Goal: Check status: Check status

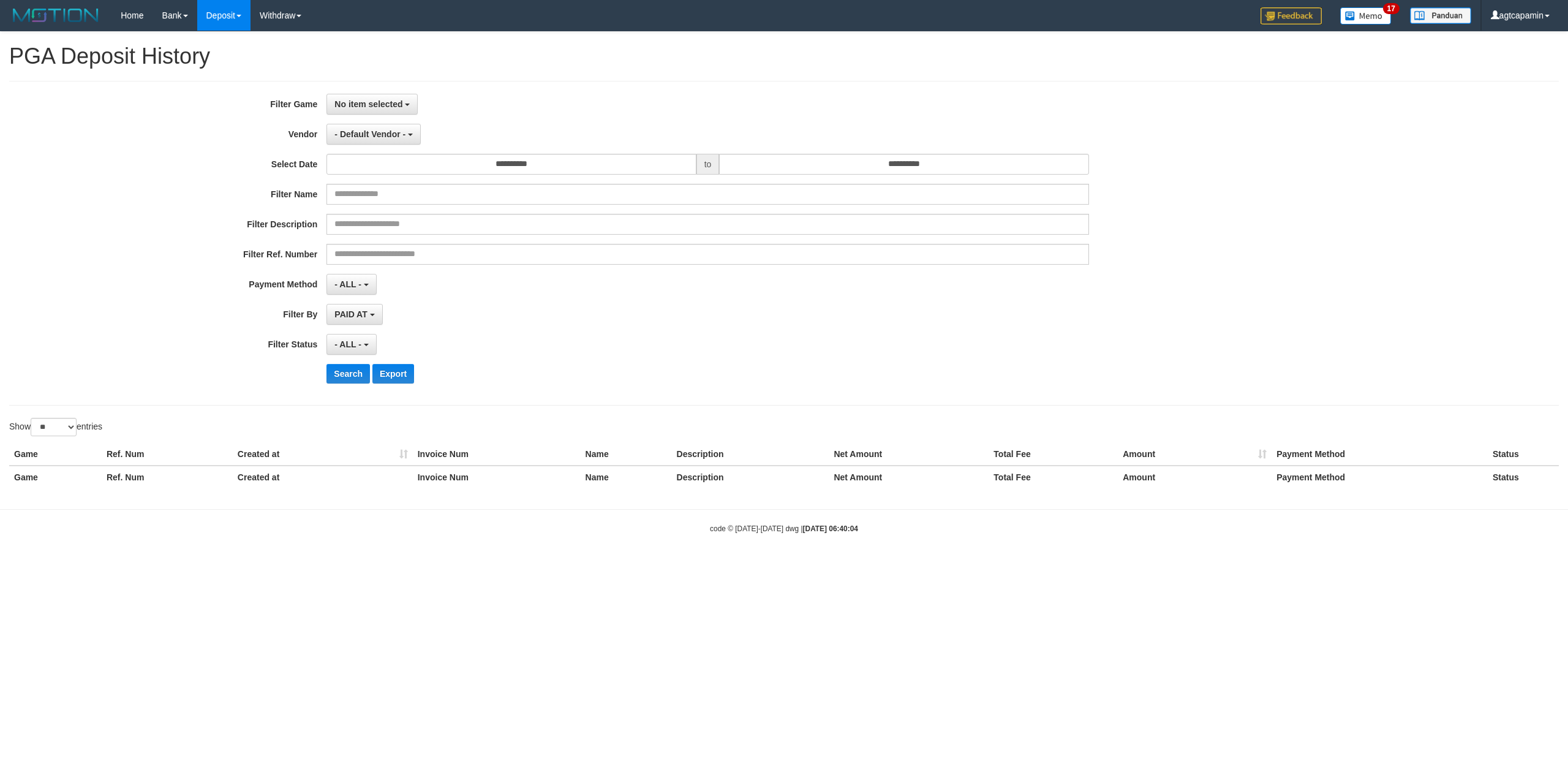
select select
select select "**"
click at [383, 101] on span "No item selected" at bounding box center [368, 104] width 68 height 10
click at [372, 172] on label "[ITOTO] CAPTOGEL" at bounding box center [404, 167] width 155 height 19
select select "****"
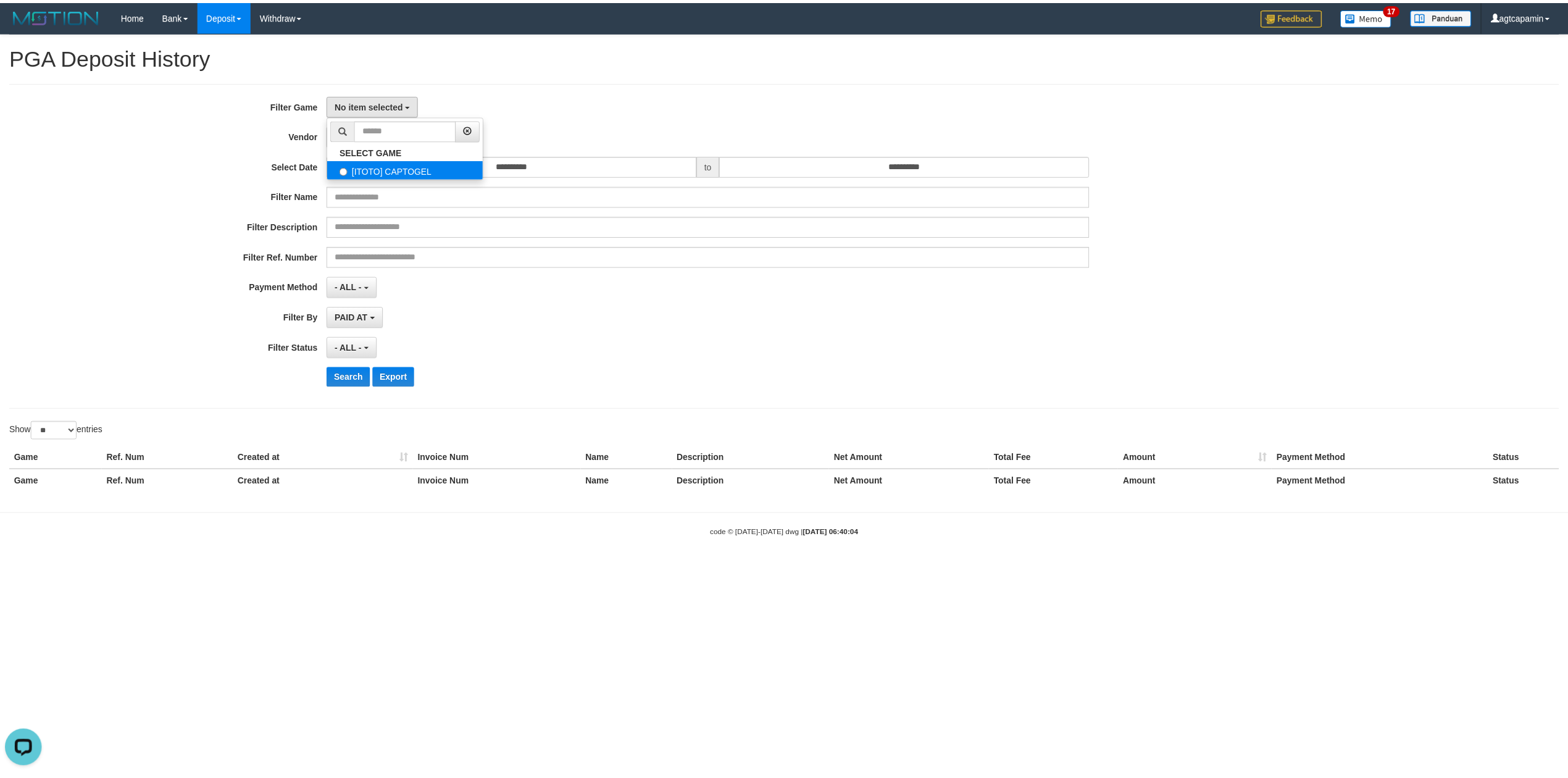
scroll to position [11, 0]
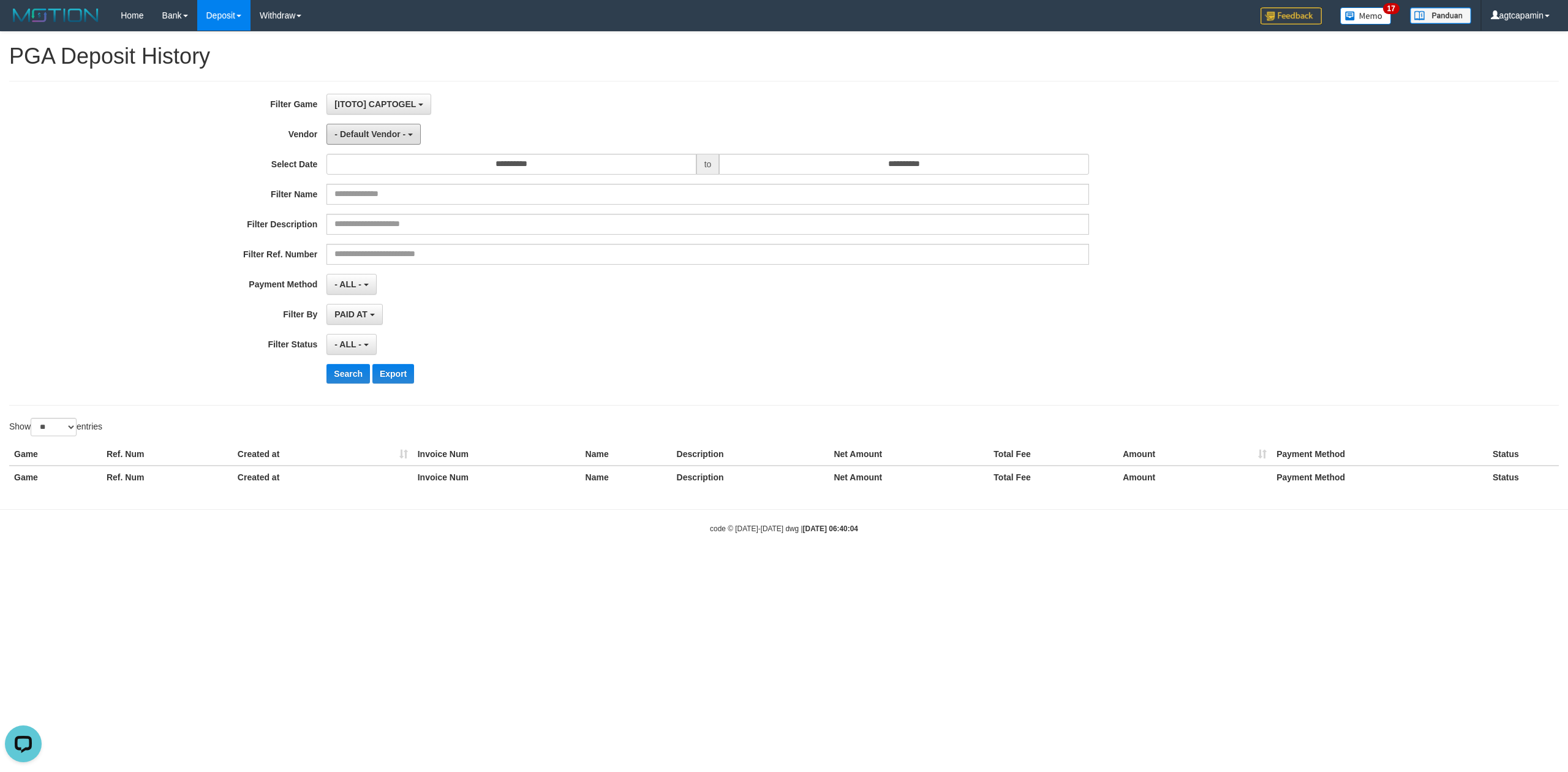
drag, startPoint x: 365, startPoint y: 135, endPoint x: 365, endPoint y: 145, distance: 10.0
click at [365, 135] on span "- Default Vendor -" at bounding box center [370, 134] width 71 height 10
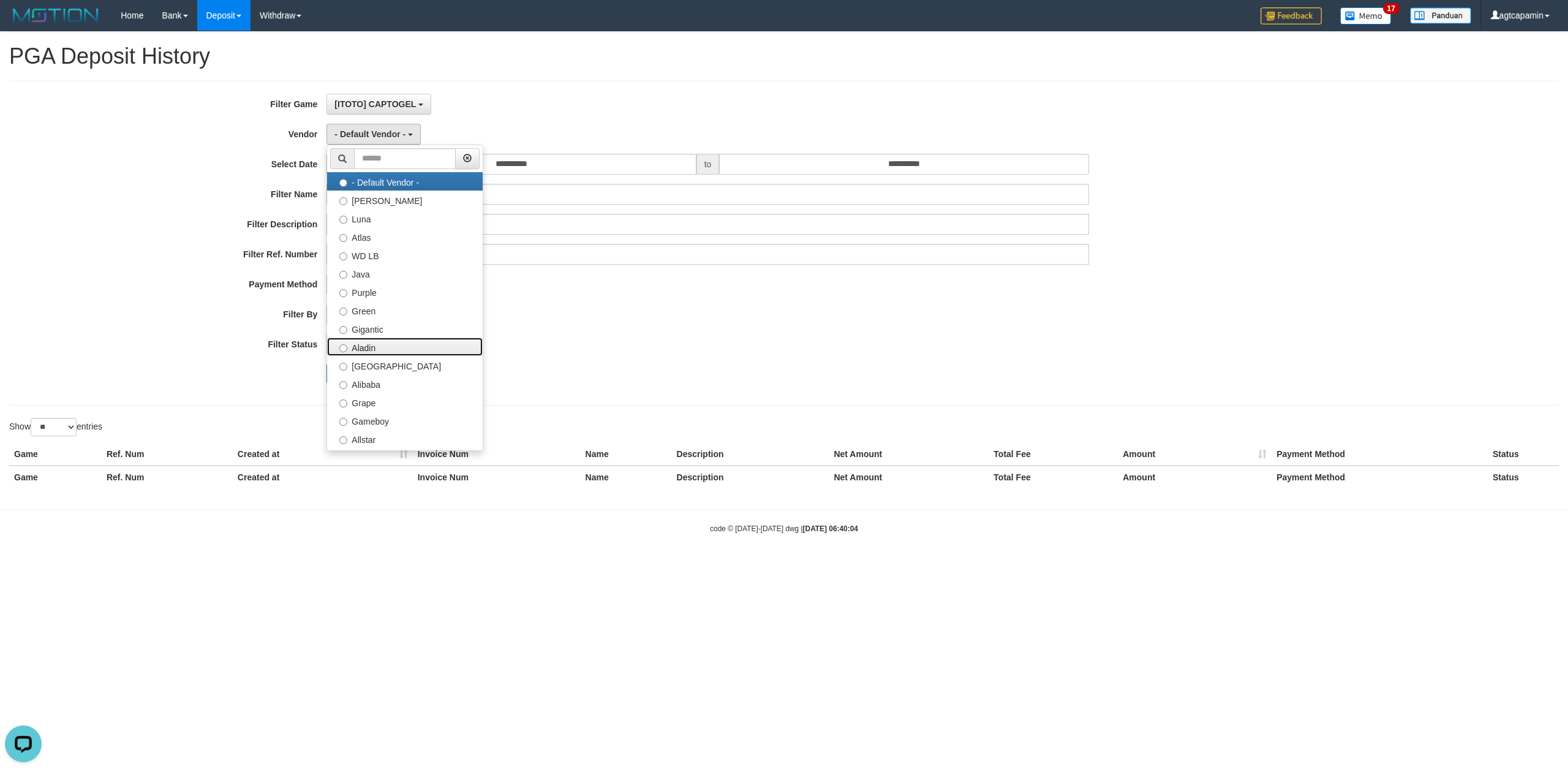
drag, startPoint x: 359, startPoint y: 349, endPoint x: 433, endPoint y: 204, distance: 162.8
click at [359, 347] on label "Aladin" at bounding box center [404, 347] width 155 height 19
select select "**********"
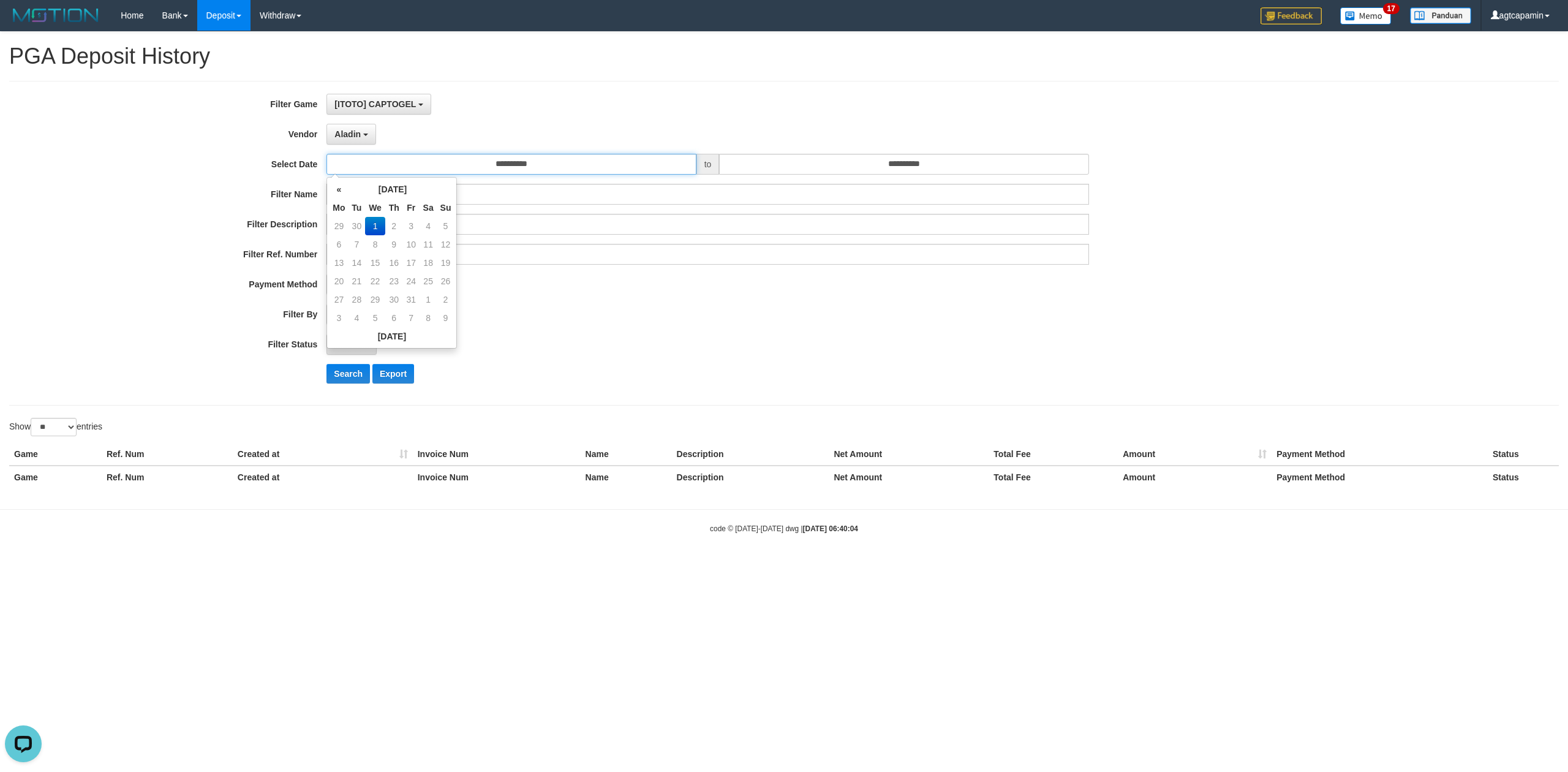
click at [559, 168] on input "**********" at bounding box center [511, 164] width 370 height 21
click at [344, 224] on td "29" at bounding box center [338, 226] width 19 height 19
type input "**********"
click at [992, 165] on input "**********" at bounding box center [904, 164] width 370 height 21
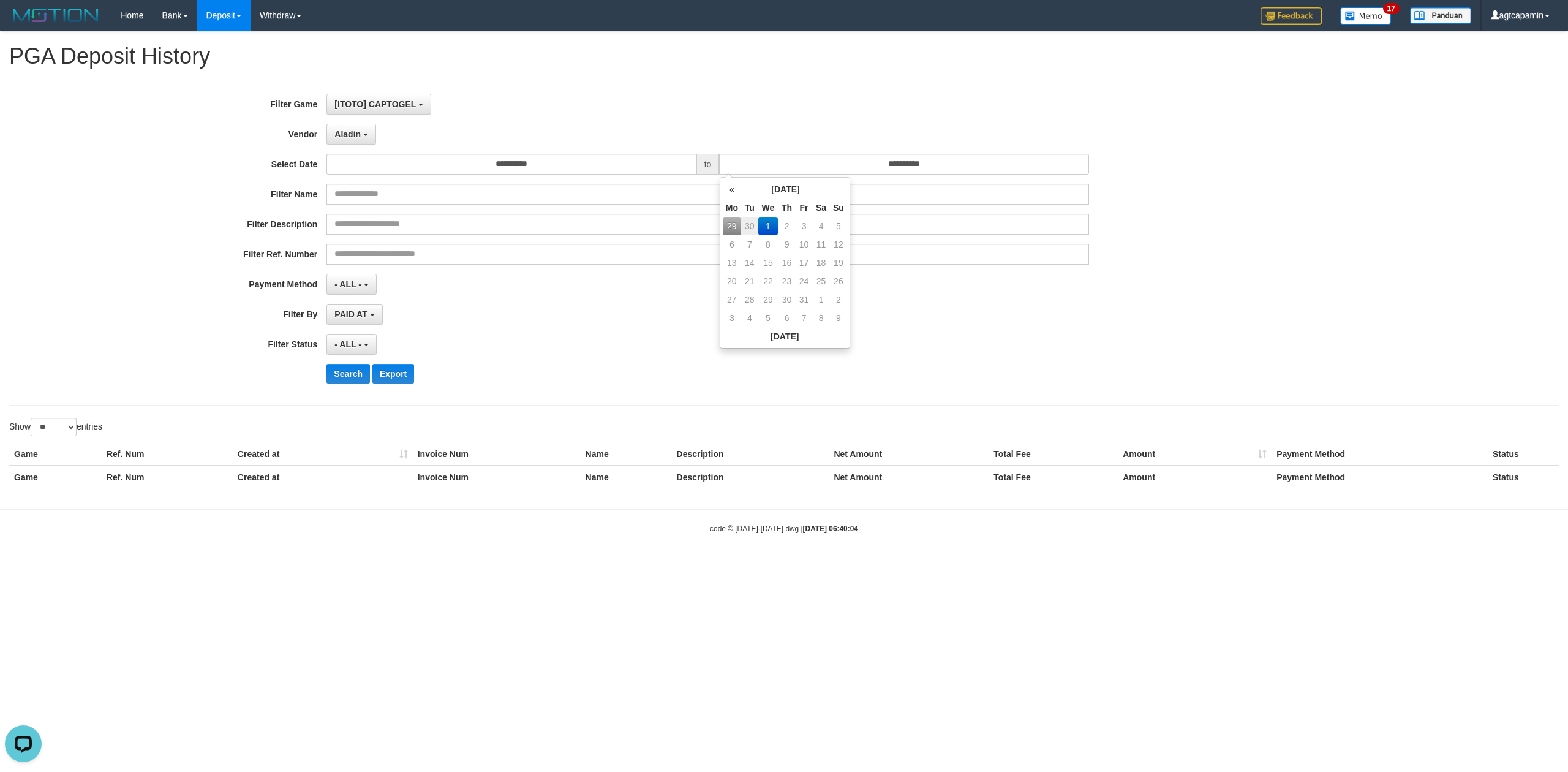
click at [729, 229] on td "29" at bounding box center [731, 226] width 19 height 19
type input "**********"
click at [952, 308] on div "PAID AT PAID AT CREATED AT" at bounding box center [707, 314] width 762 height 21
click at [338, 270] on div "**********" at bounding box center [653, 243] width 1306 height 299
click at [339, 277] on button "- ALL -" at bounding box center [351, 284] width 50 height 21
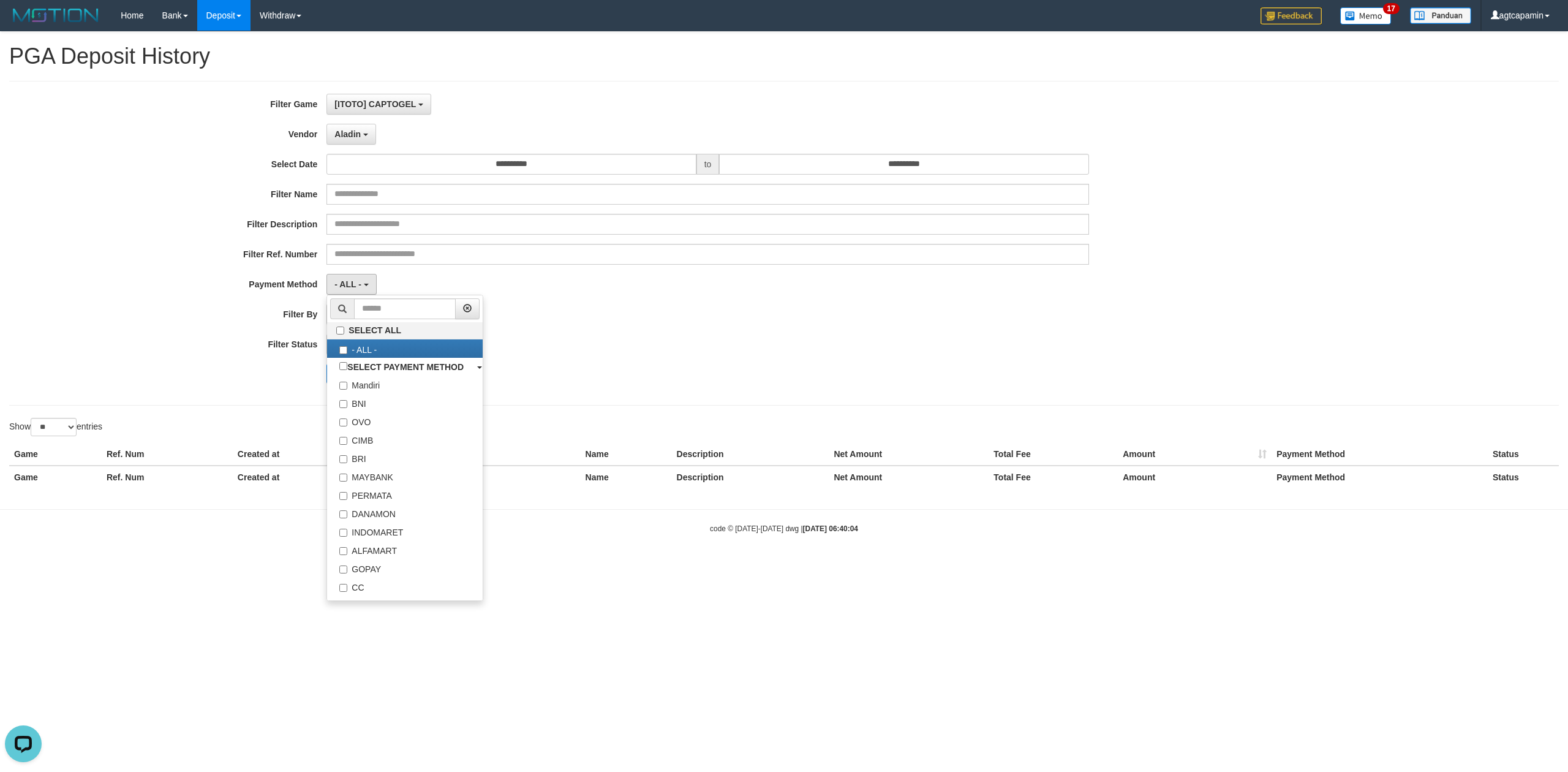
drag, startPoint x: 662, startPoint y: 347, endPoint x: 620, endPoint y: 349, distance: 42.0
click at [659, 347] on div "- ALL - SELECT ALL - ALL - SELECT STATUS PENDING/UNPAID PAID CANCELED EXPIRED" at bounding box center [707, 345] width 762 height 21
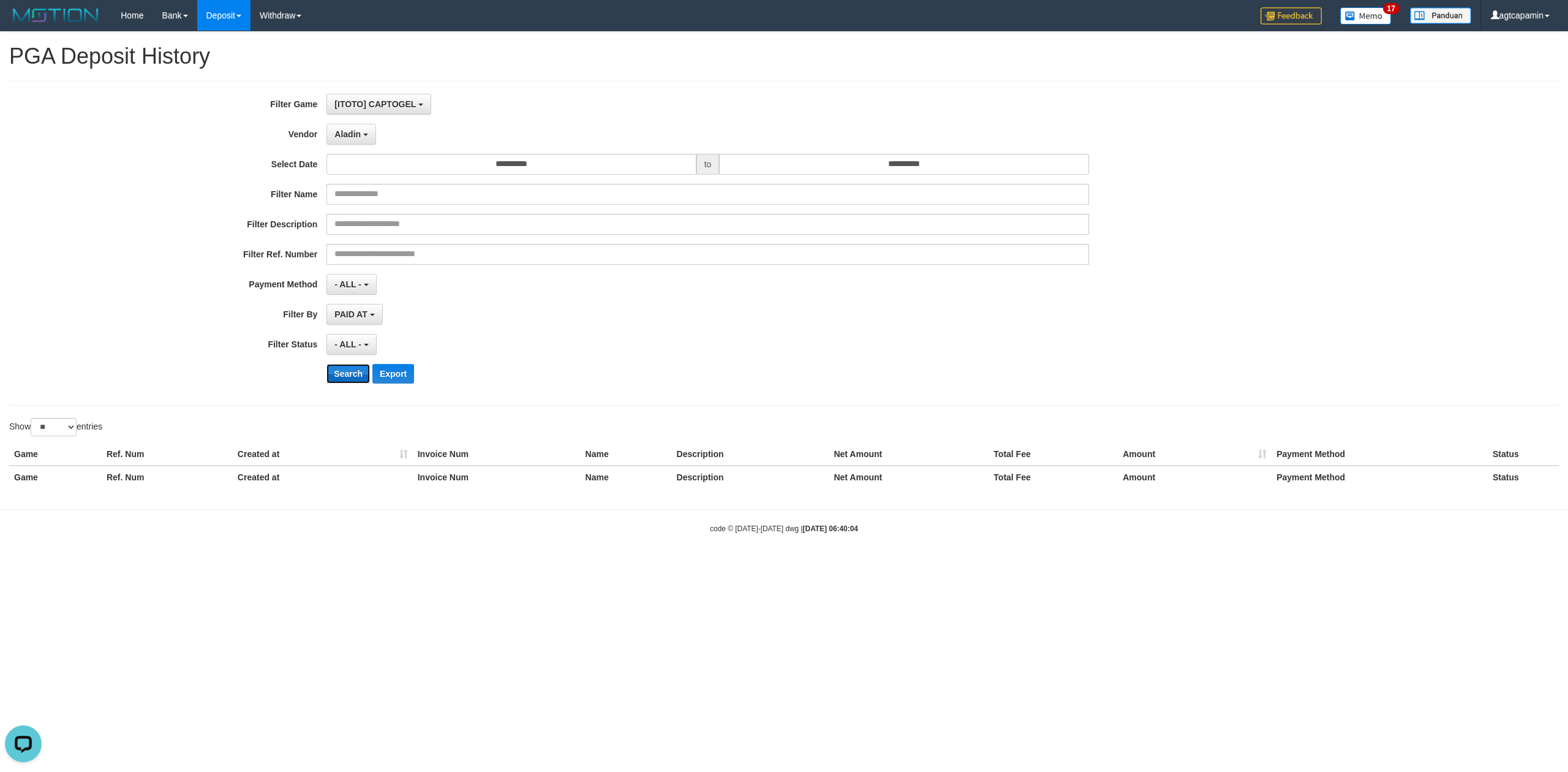
click at [350, 378] on button "Search" at bounding box center [348, 374] width 43 height 19
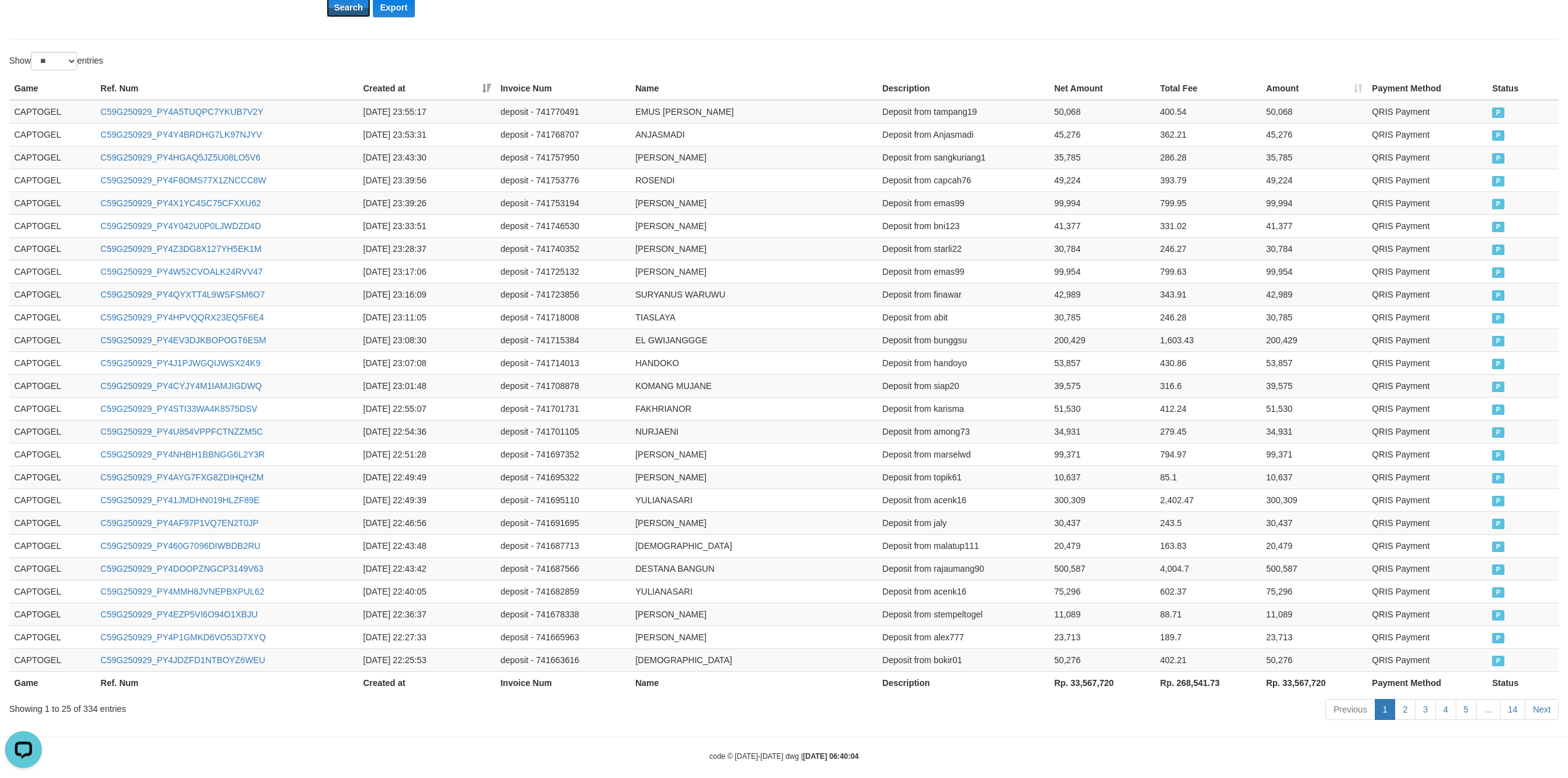
scroll to position [391, 0]
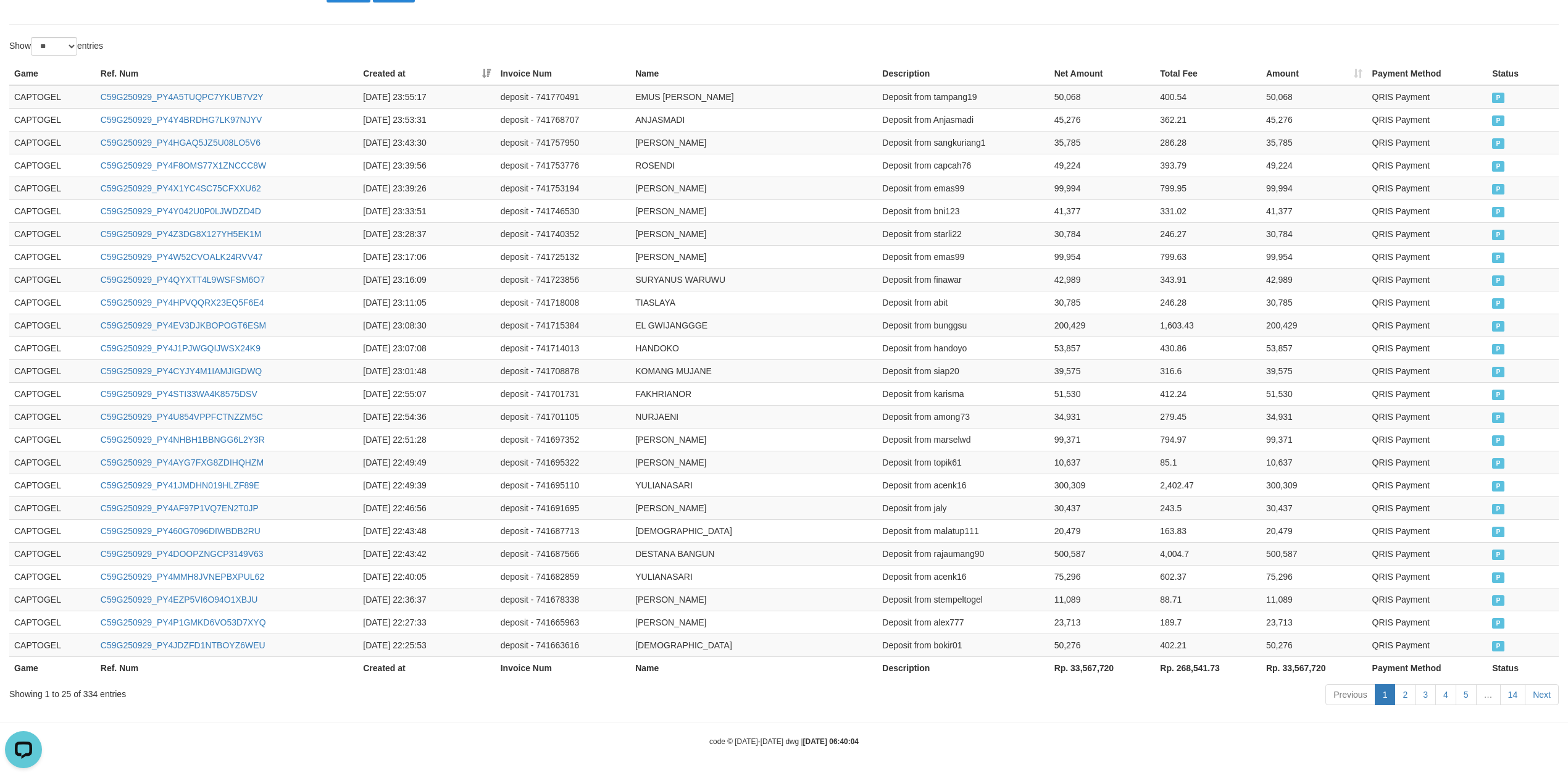
click at [1299, 659] on th "Rp. 33,567,720" at bounding box center [1314, 668] width 106 height 23
copy th "33,567,720"
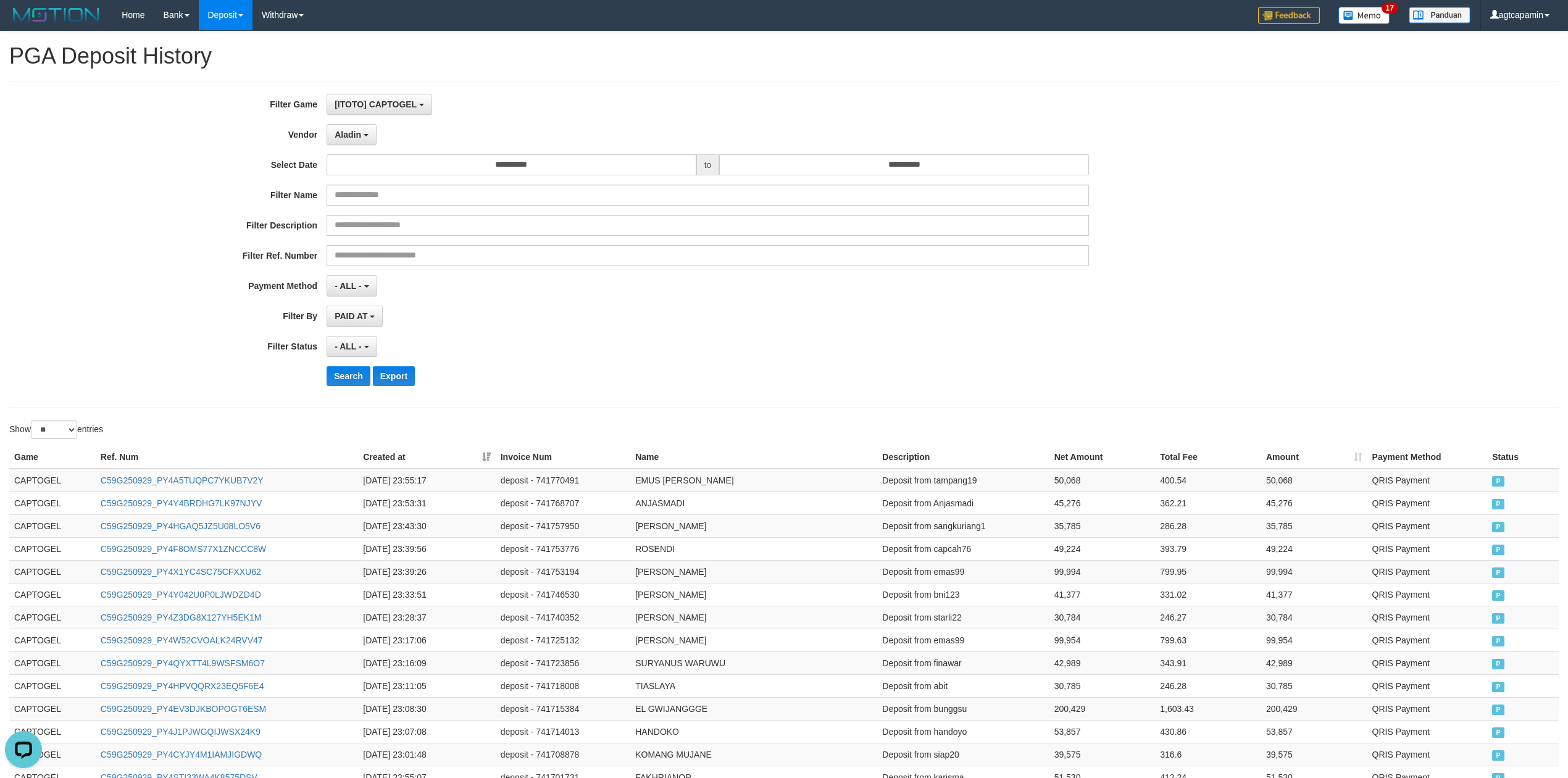
scroll to position [0, 0]
drag, startPoint x: 351, startPoint y: 140, endPoint x: 381, endPoint y: 332, distance: 194.3
click at [351, 140] on button "Aladin" at bounding box center [351, 136] width 50 height 21
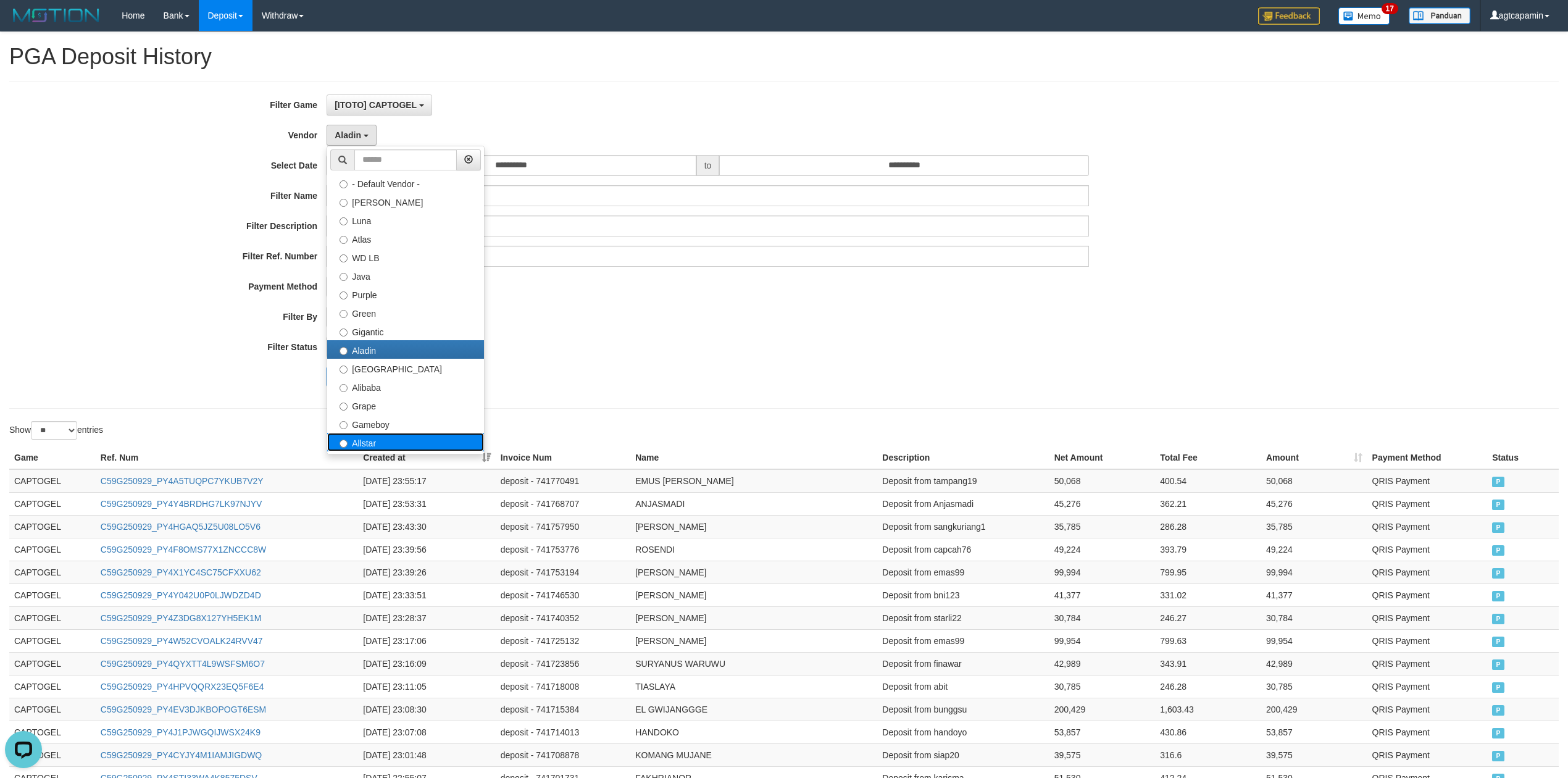
click at [383, 437] on label "Allstar" at bounding box center [405, 442] width 157 height 19
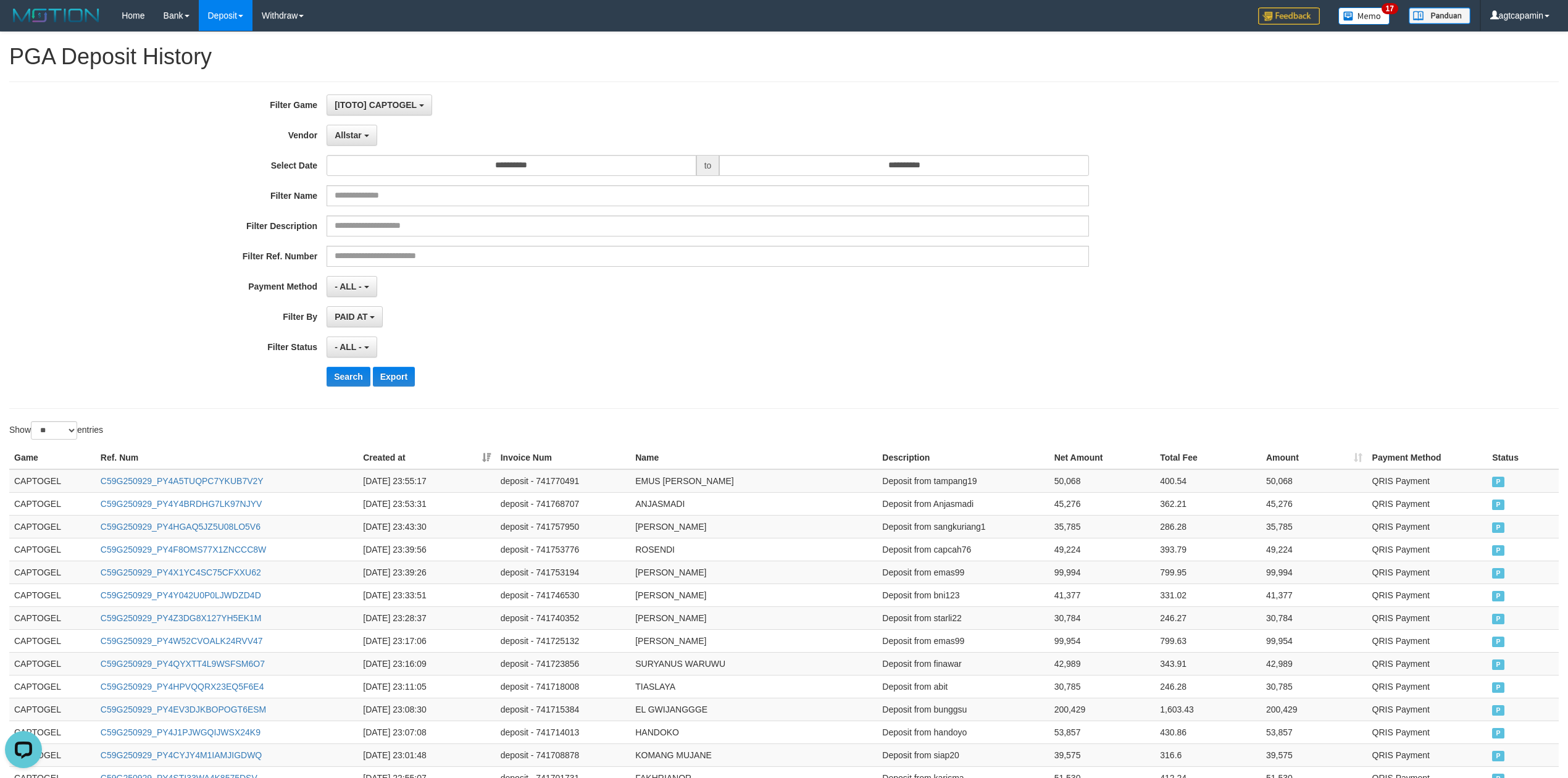
click at [383, 431] on div "Show ** ** ** *** entries" at bounding box center [391, 432] width 765 height 22
click at [356, 140] on span "Allstar" at bounding box center [347, 135] width 27 height 10
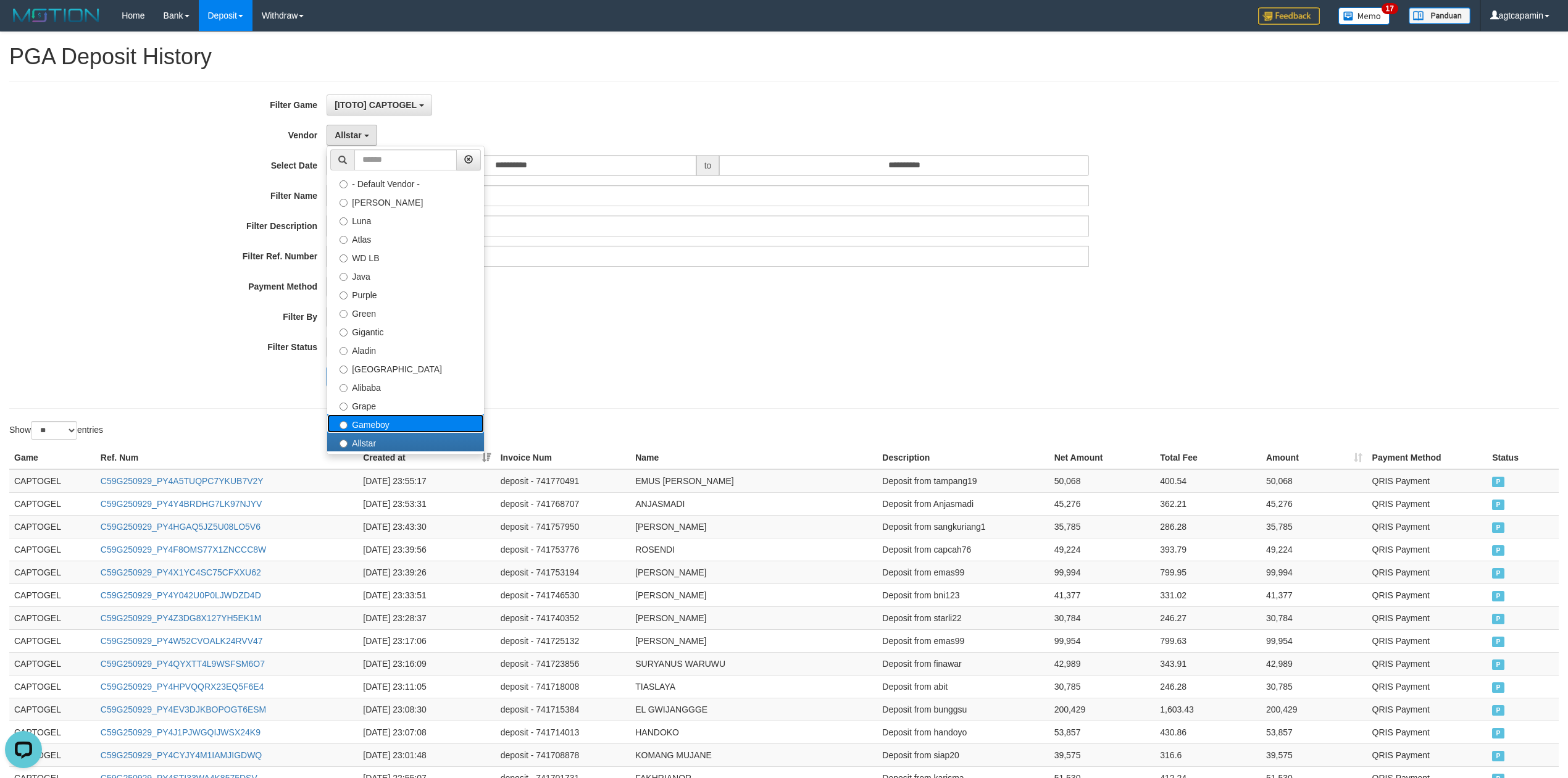
click at [358, 426] on label "Gameboy" at bounding box center [405, 423] width 157 height 19
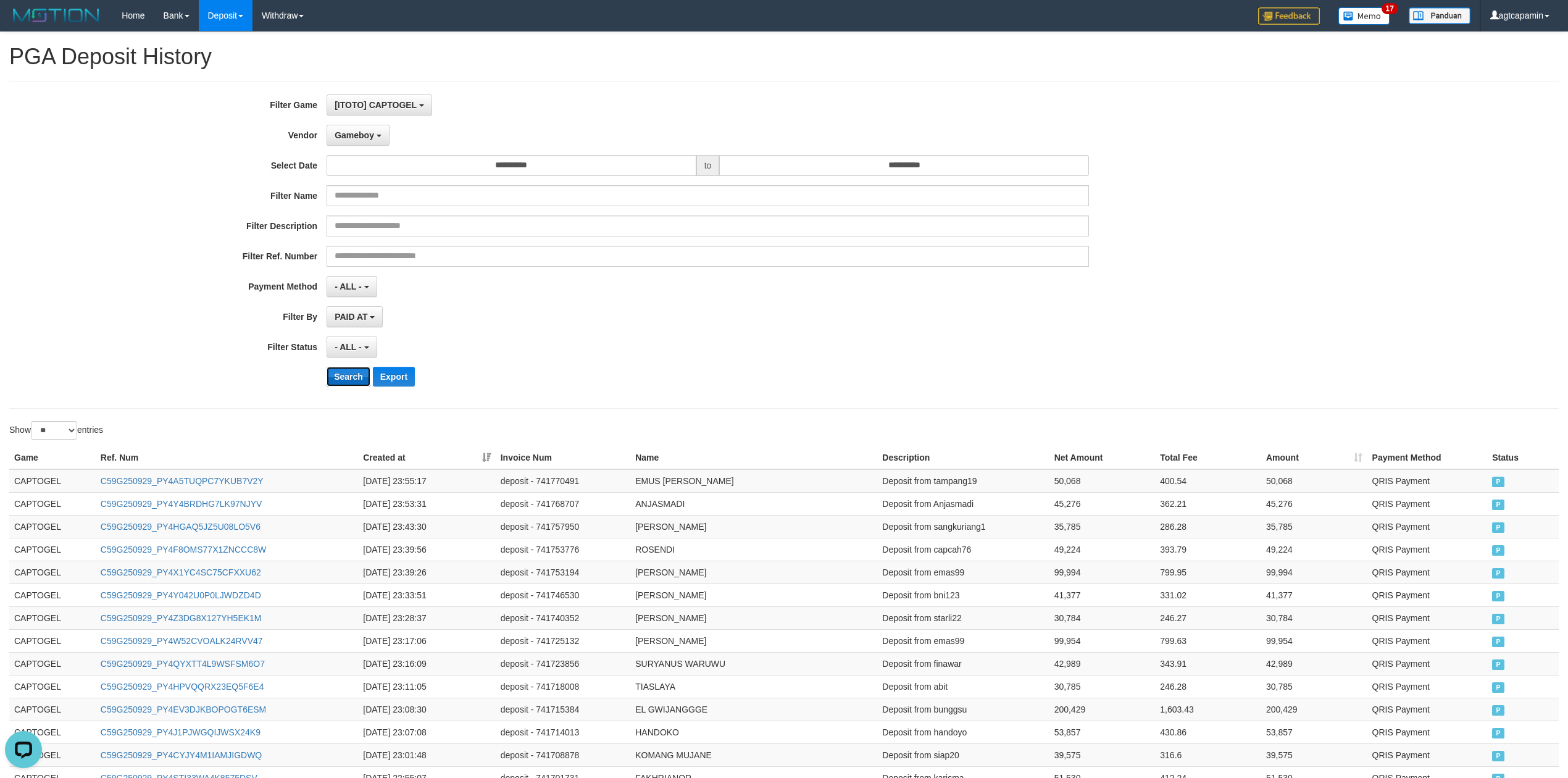
click at [343, 374] on button "Search" at bounding box center [348, 377] width 44 height 19
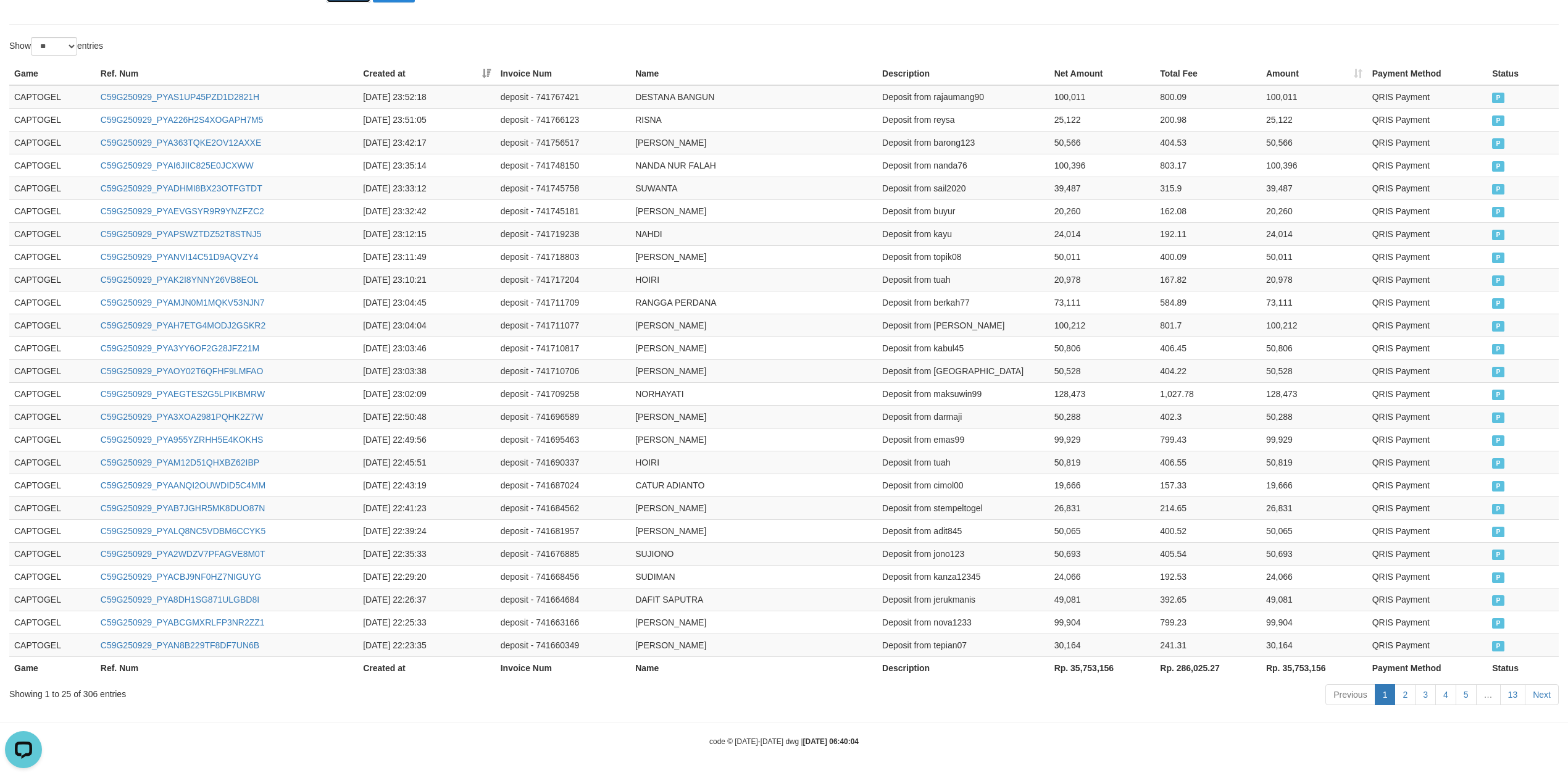
scroll to position [391, 0]
click at [1295, 657] on th "Rp. 35,753,156" at bounding box center [1314, 668] width 106 height 23
copy th "35,753,156"
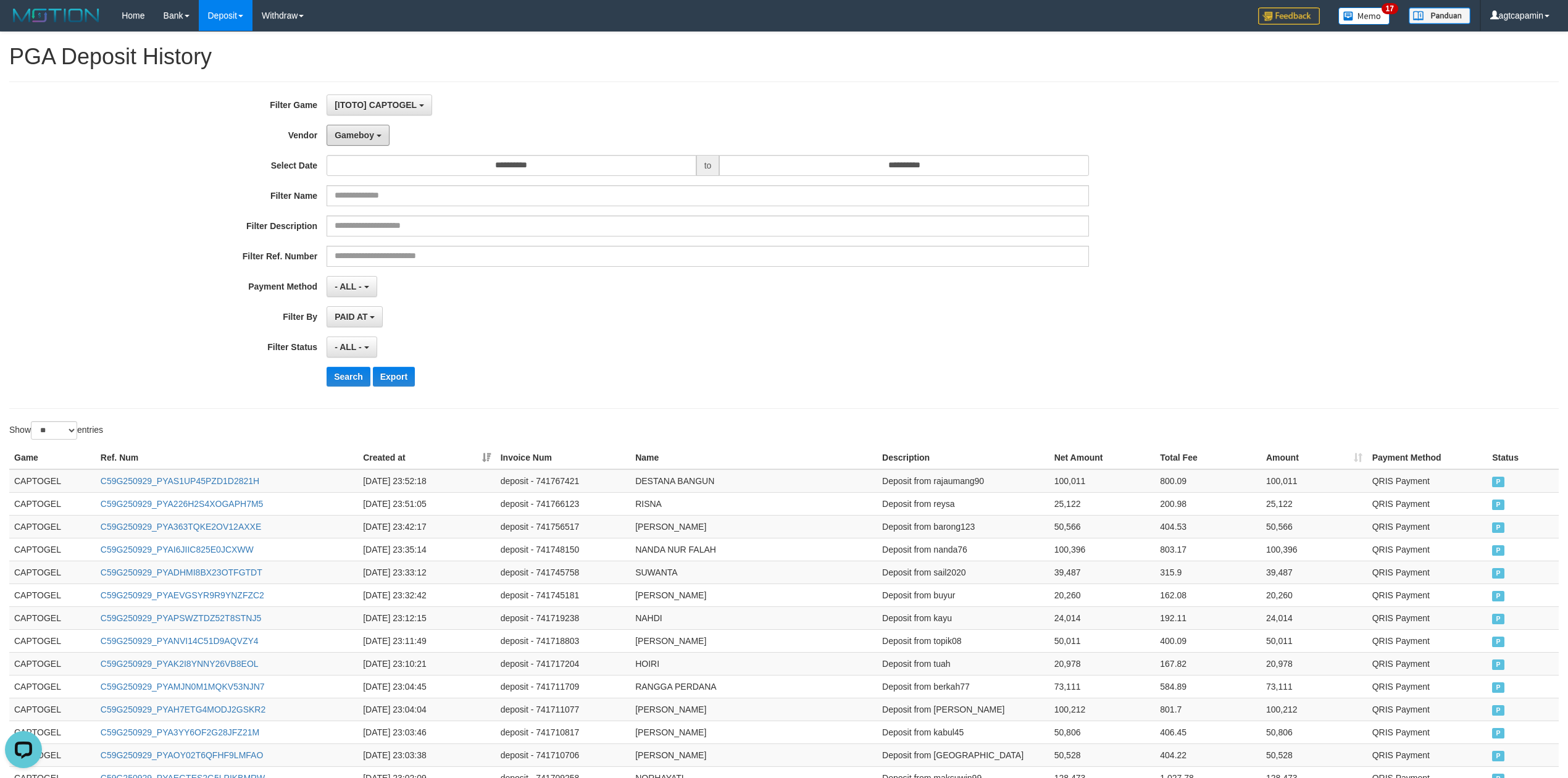
drag, startPoint x: 372, startPoint y: 132, endPoint x: 364, endPoint y: 309, distance: 177.2
click at [372, 132] on span "Gameboy" at bounding box center [354, 135] width 40 height 10
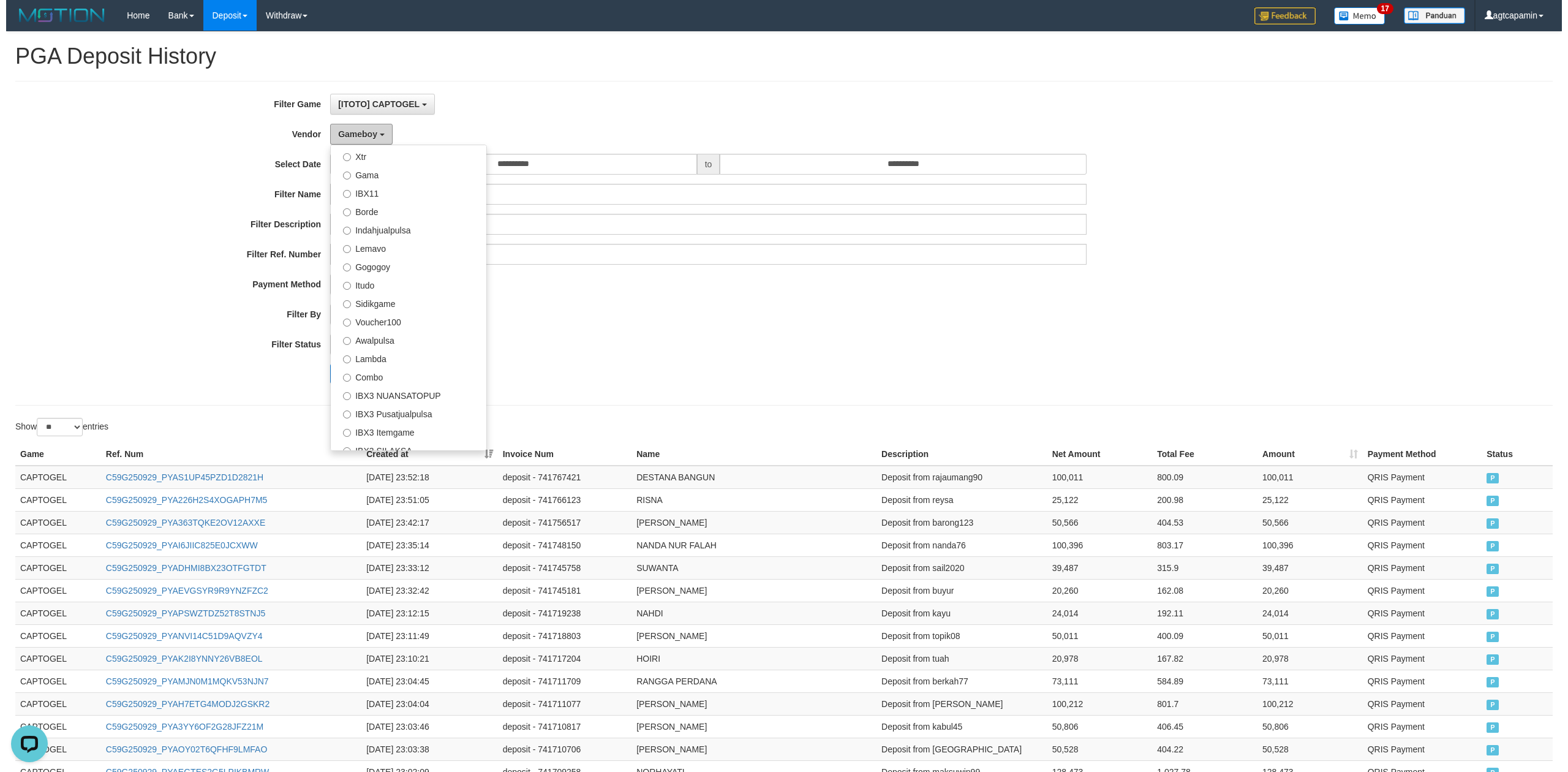
scroll to position [409, 0]
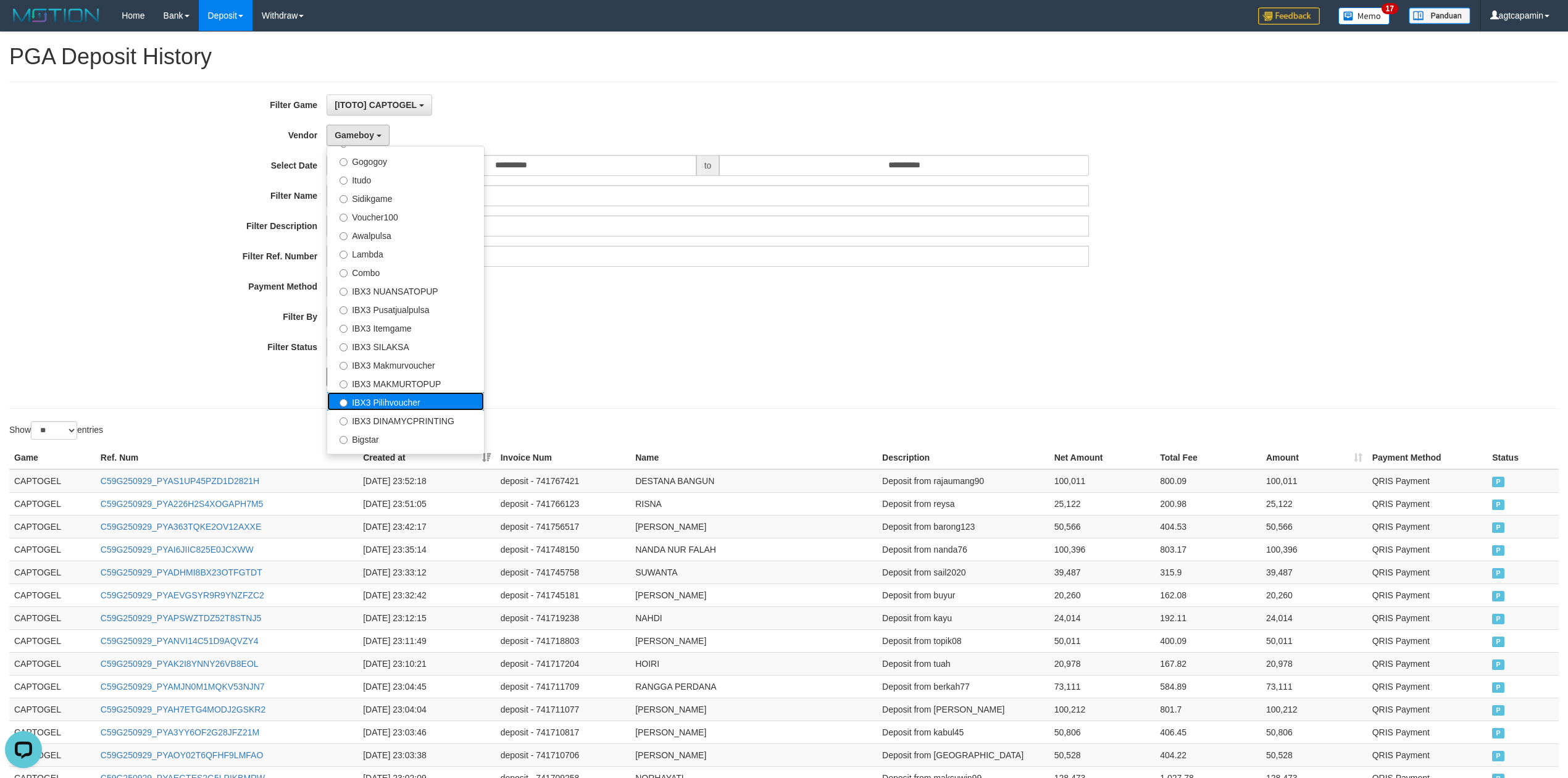
click at [389, 403] on label "IBX3 Pilihvoucher" at bounding box center [405, 401] width 157 height 19
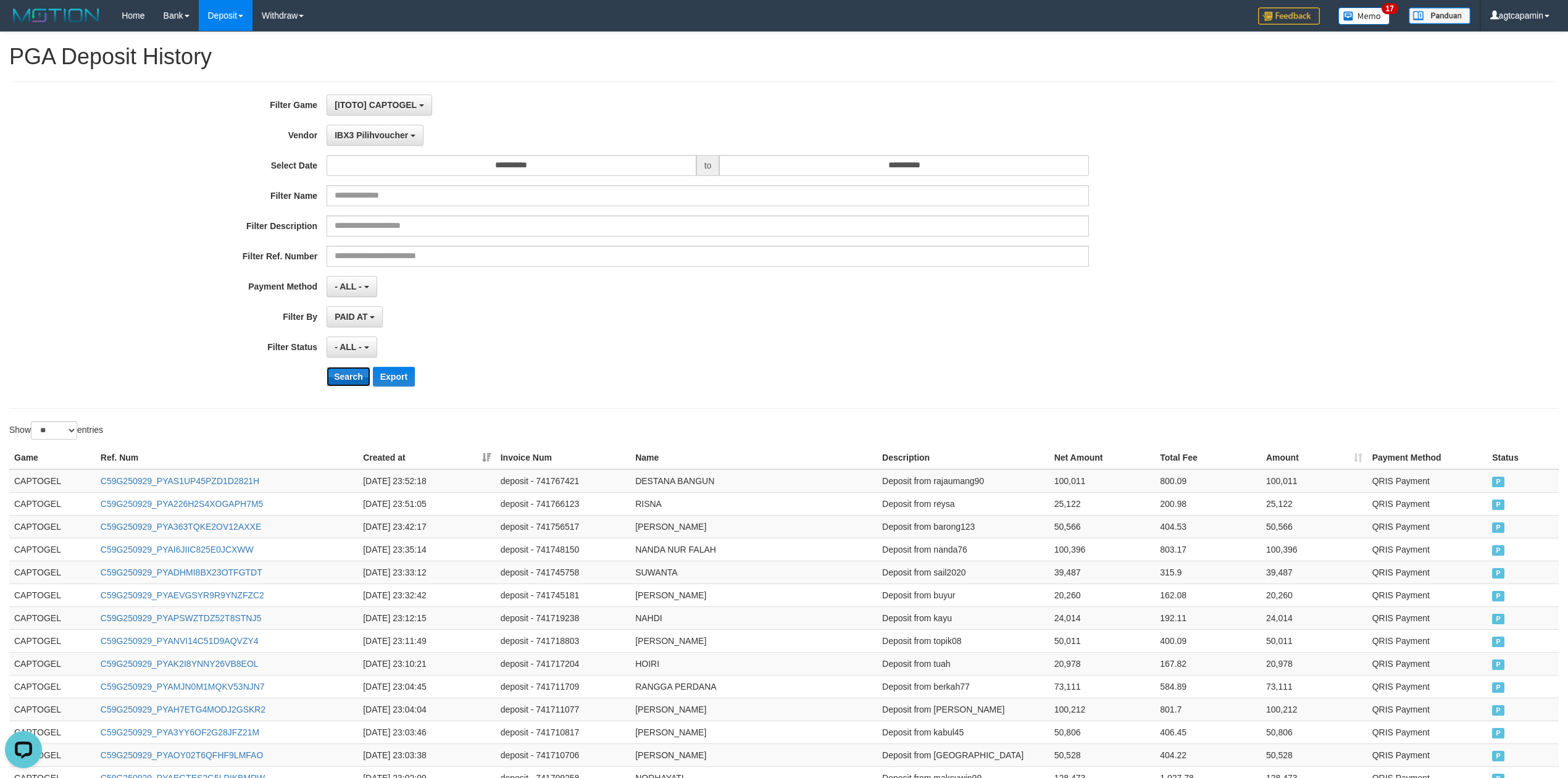
click at [339, 378] on button "Search" at bounding box center [348, 377] width 44 height 19
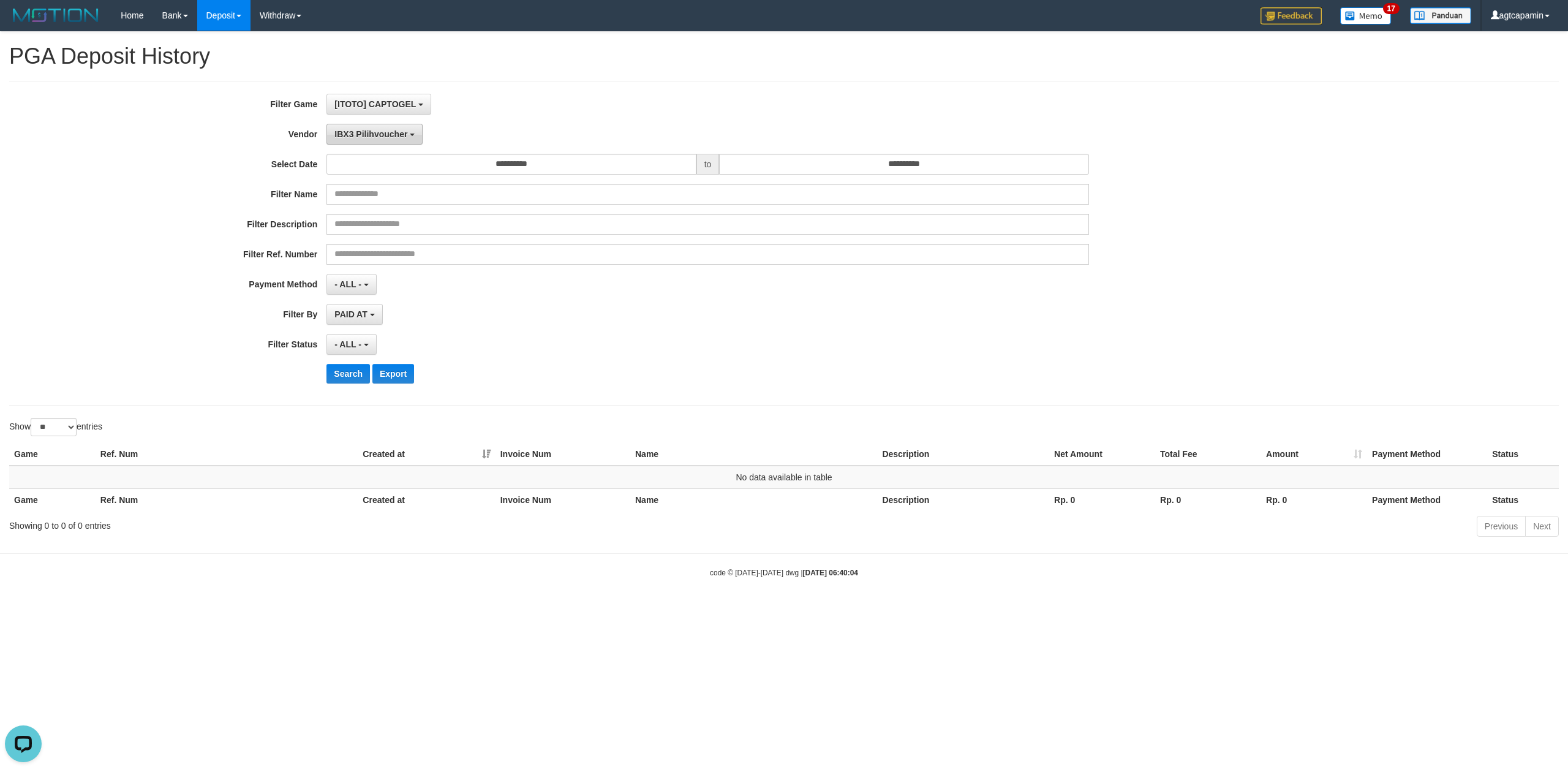
drag, startPoint x: 341, startPoint y: 131, endPoint x: 341, endPoint y: 141, distance: 10.0
click at [341, 130] on span "IBX3 Pilihvoucher" at bounding box center [370, 134] width 73 height 10
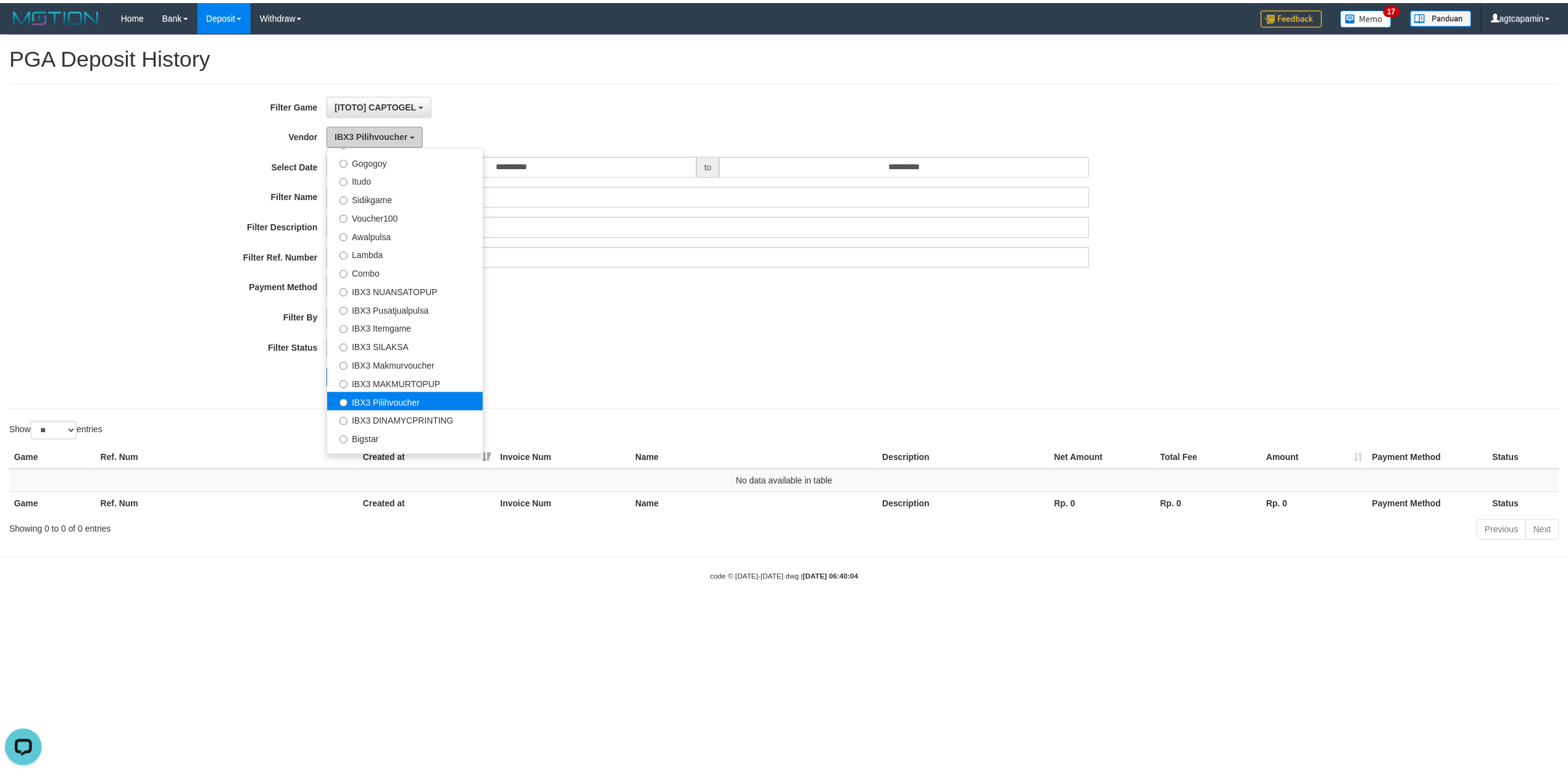
scroll to position [462, 0]
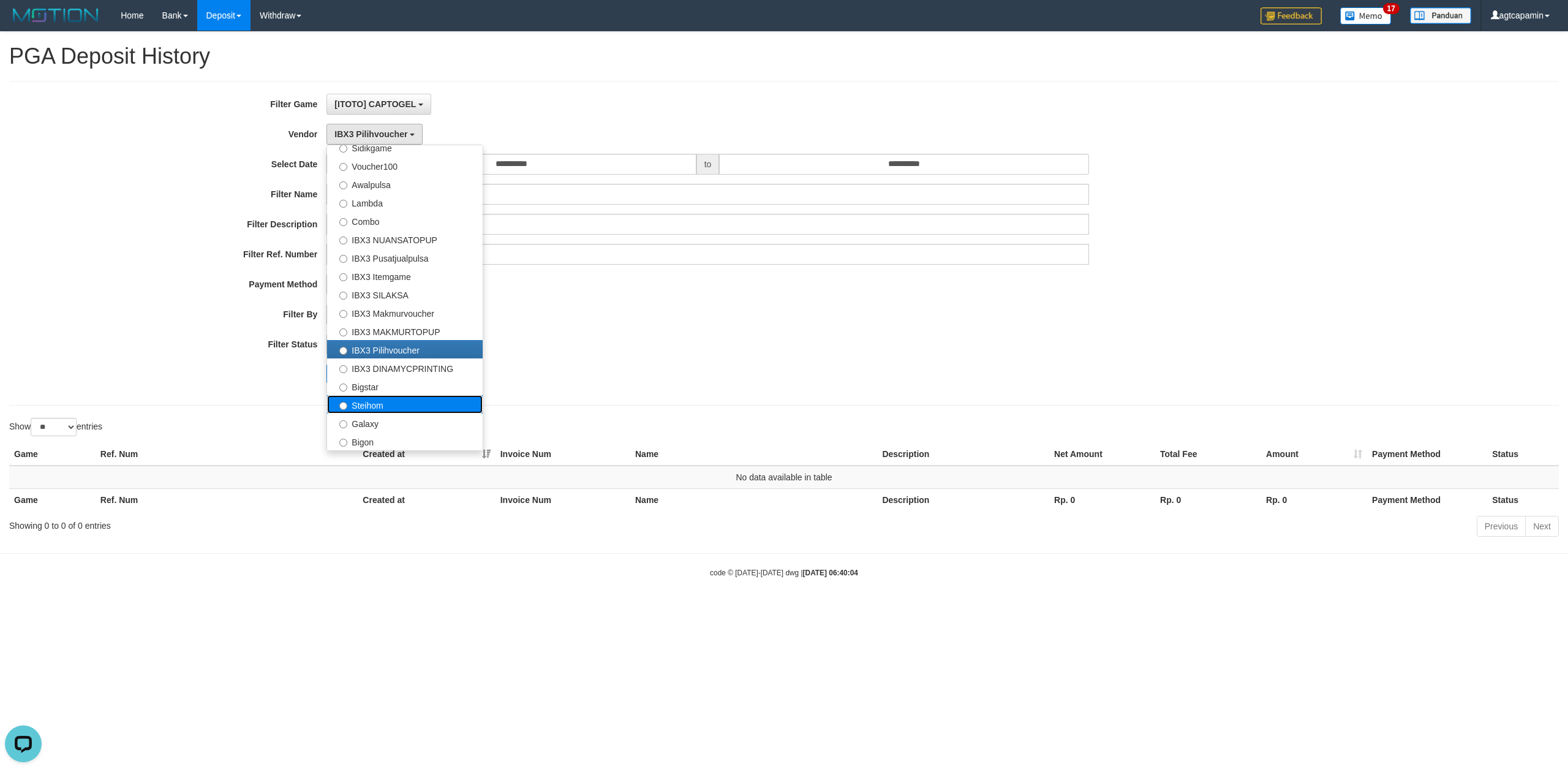
click at [381, 398] on label "Steihom" at bounding box center [404, 405] width 155 height 19
select select "**********"
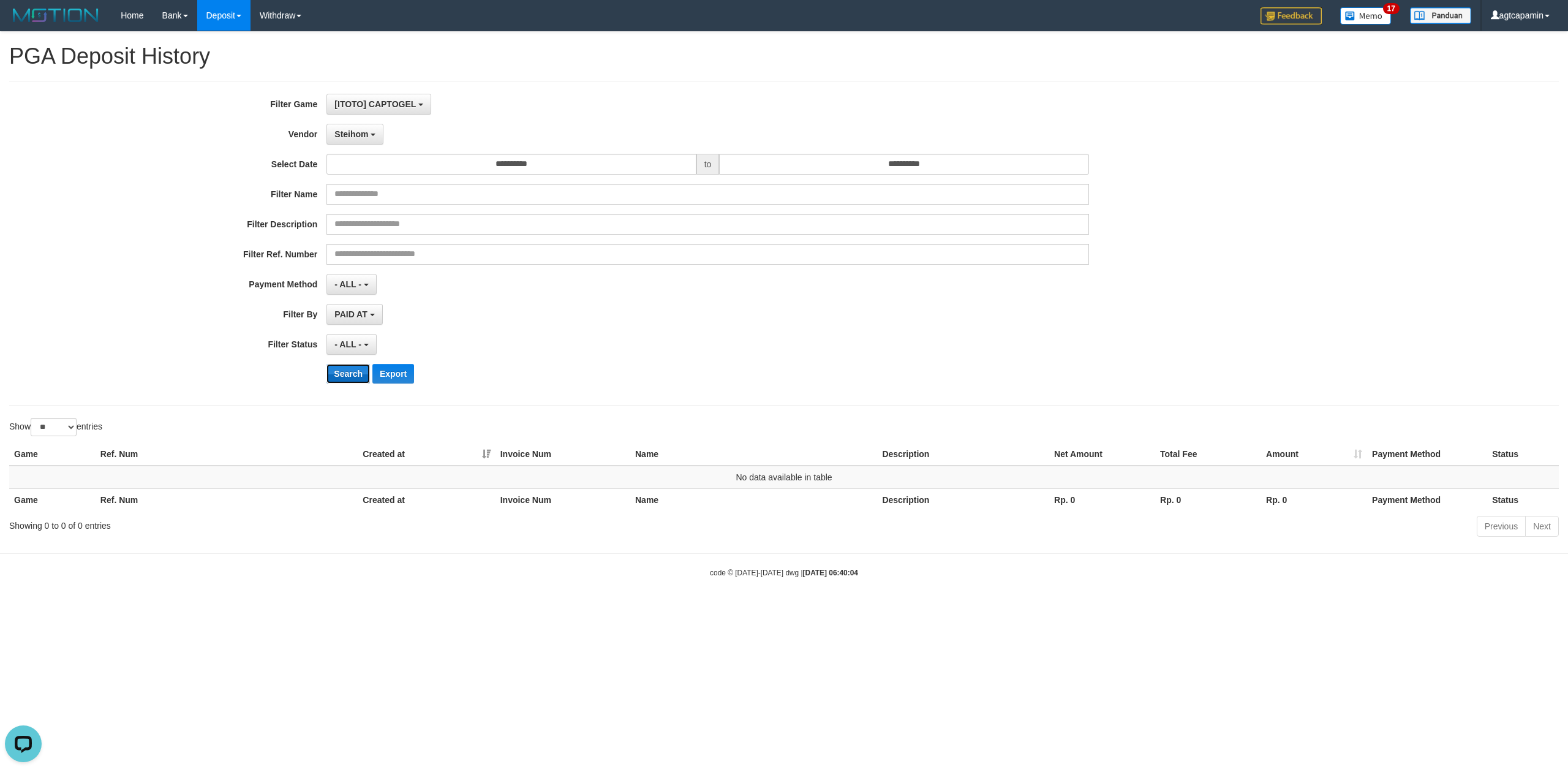
click at [353, 383] on button "Search" at bounding box center [348, 374] width 43 height 19
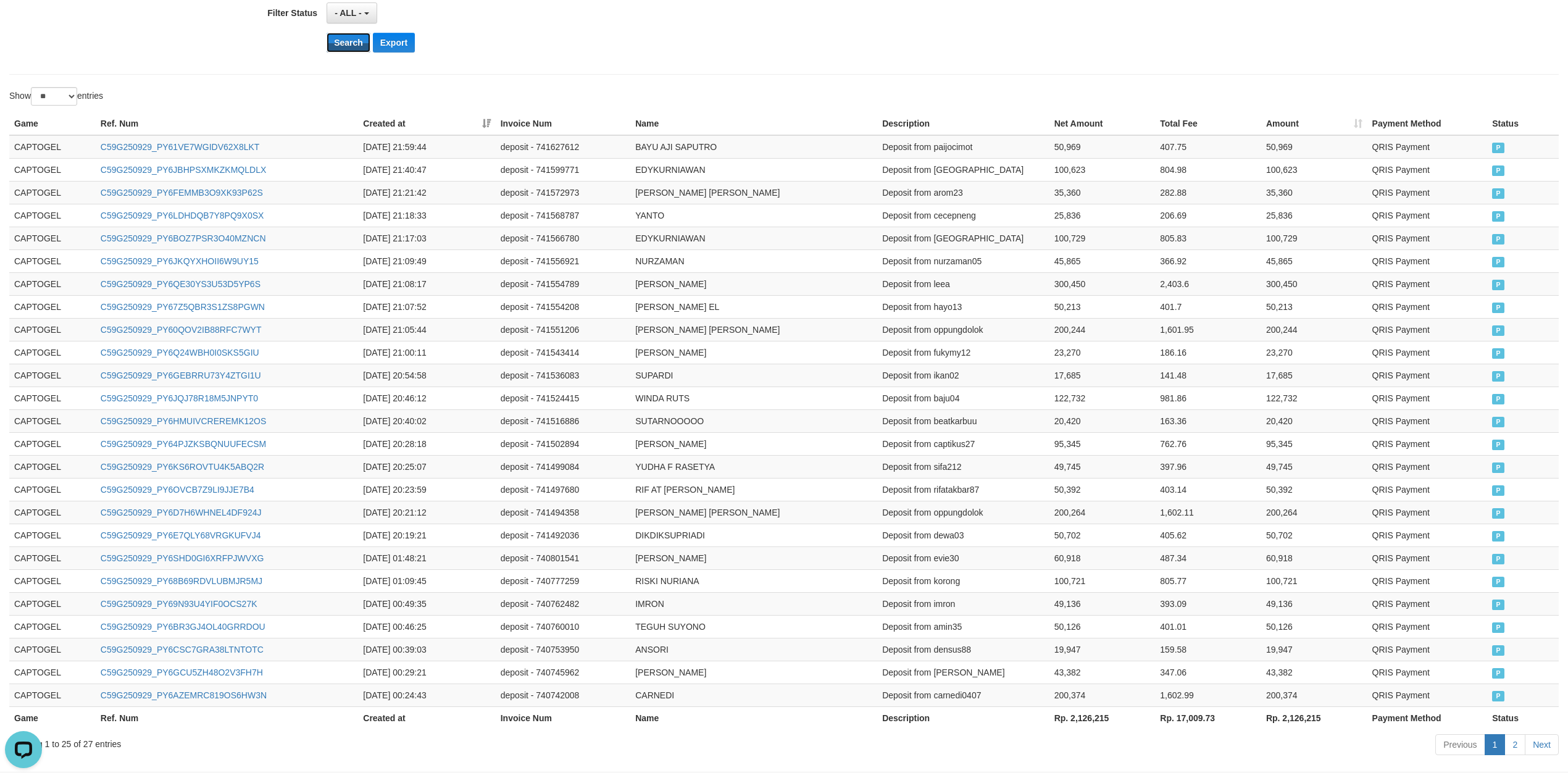
scroll to position [391, 0]
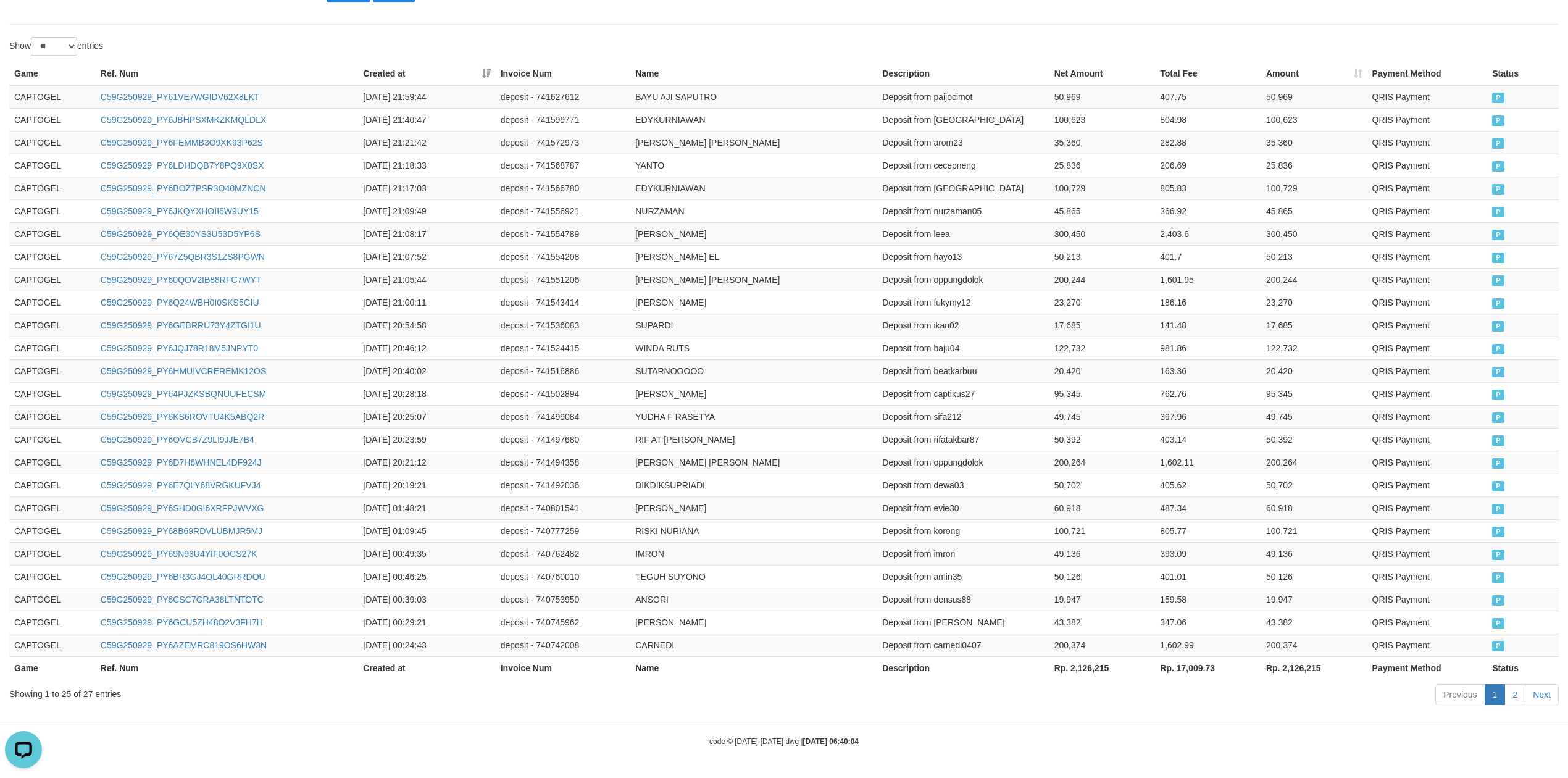
click at [1298, 663] on th "Rp. 2,126,215" at bounding box center [1314, 668] width 106 height 23
copy th "2,126,215"
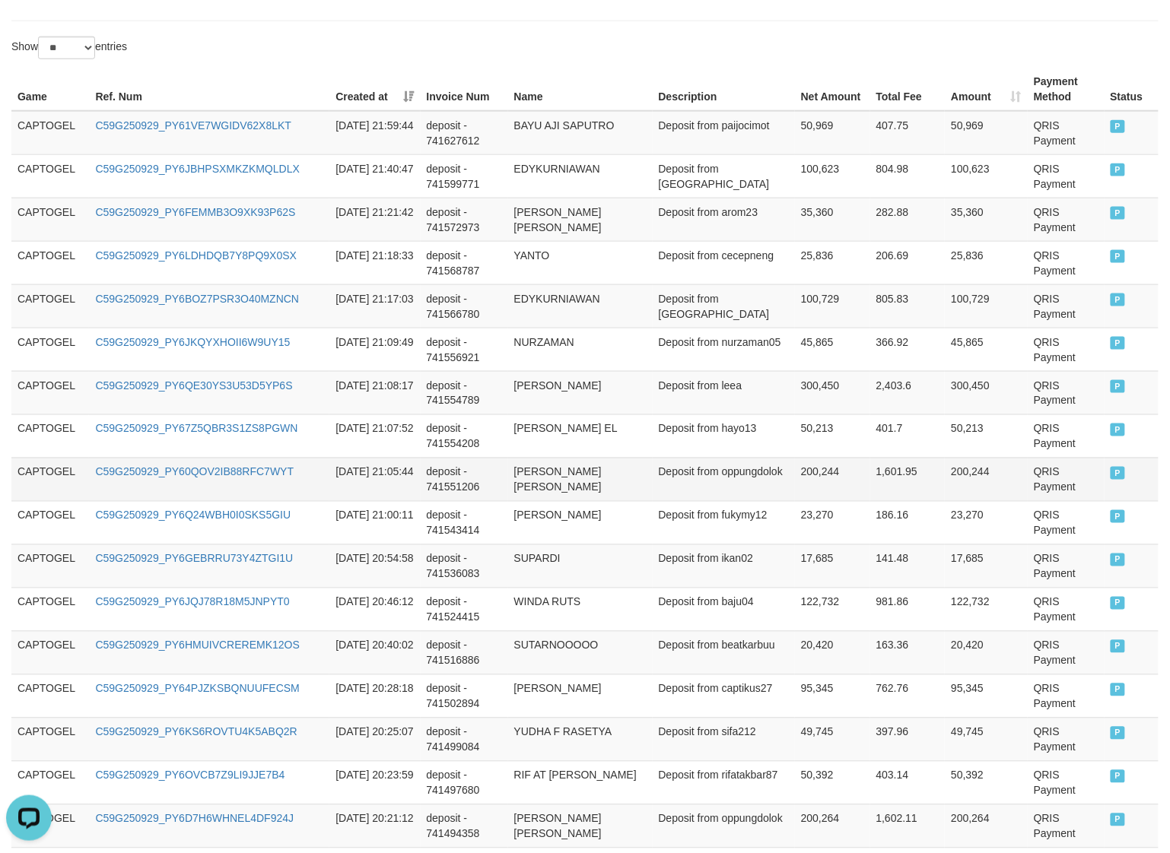
click at [970, 469] on td "200,244" at bounding box center [986, 479] width 83 height 43
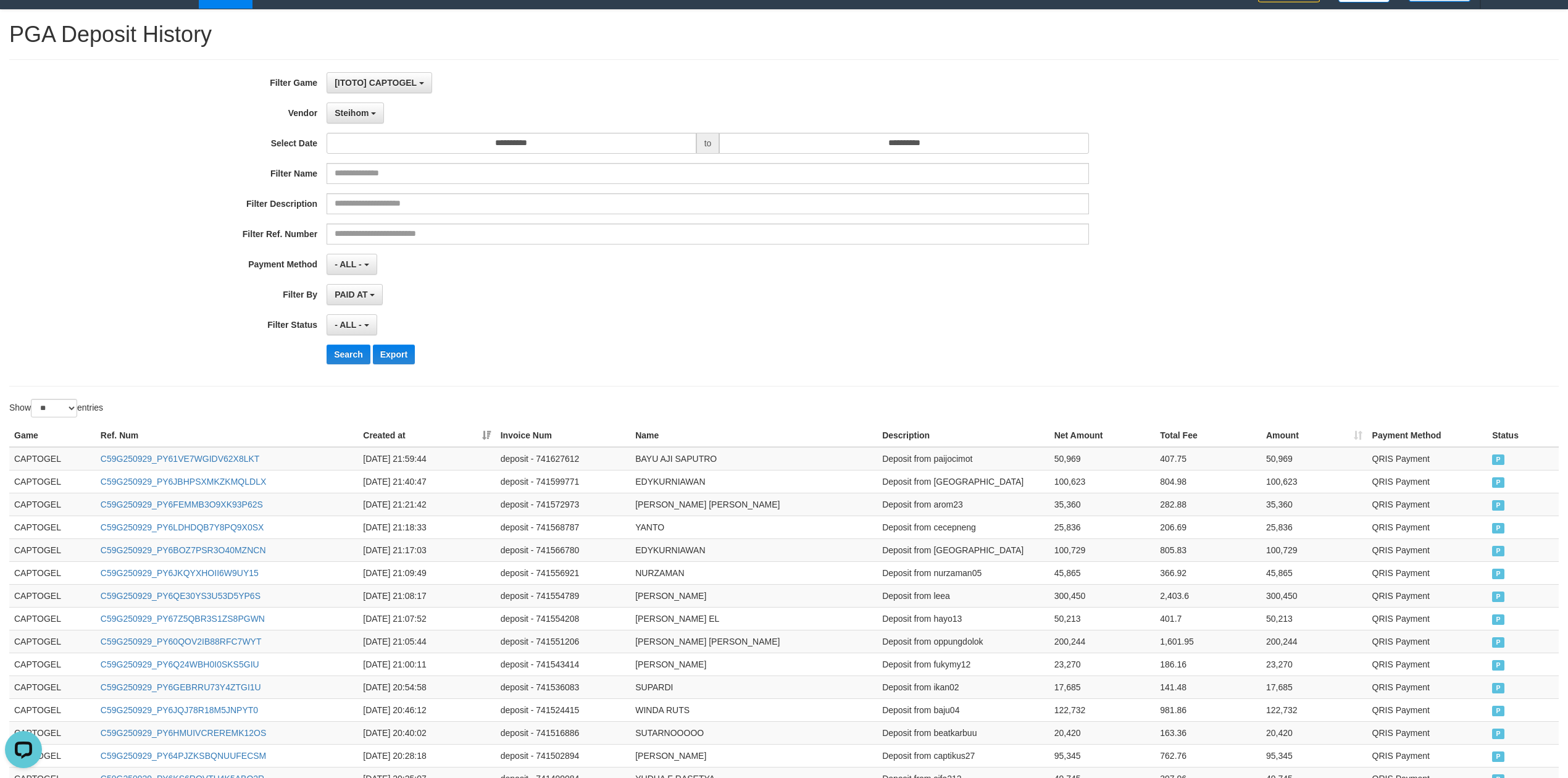
scroll to position [0, 0]
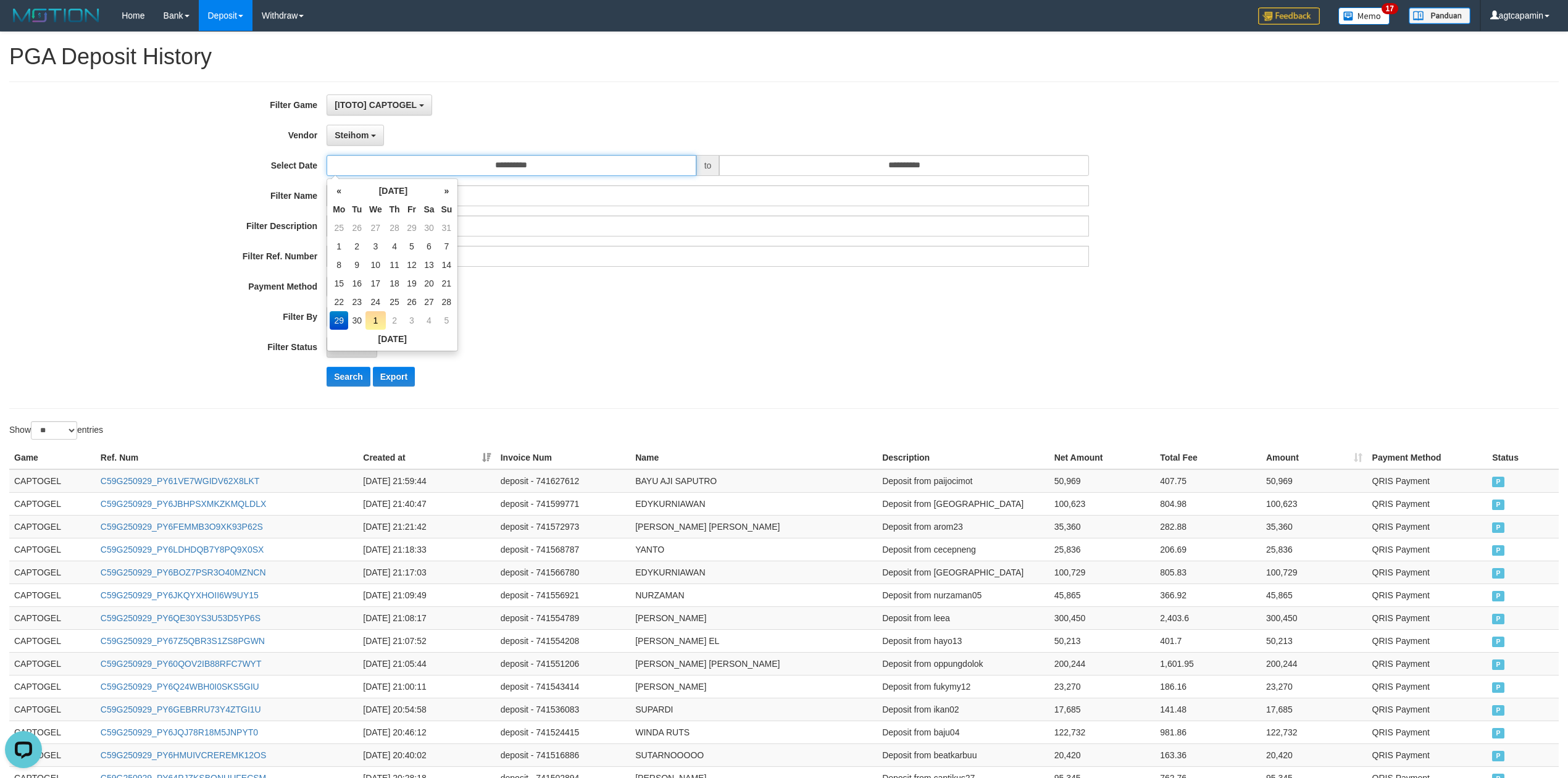
click at [548, 164] on input "**********" at bounding box center [511, 166] width 370 height 21
click at [357, 321] on td "30" at bounding box center [356, 320] width 17 height 19
type input "**********"
click at [773, 154] on div "**********" at bounding box center [653, 244] width 1307 height 301
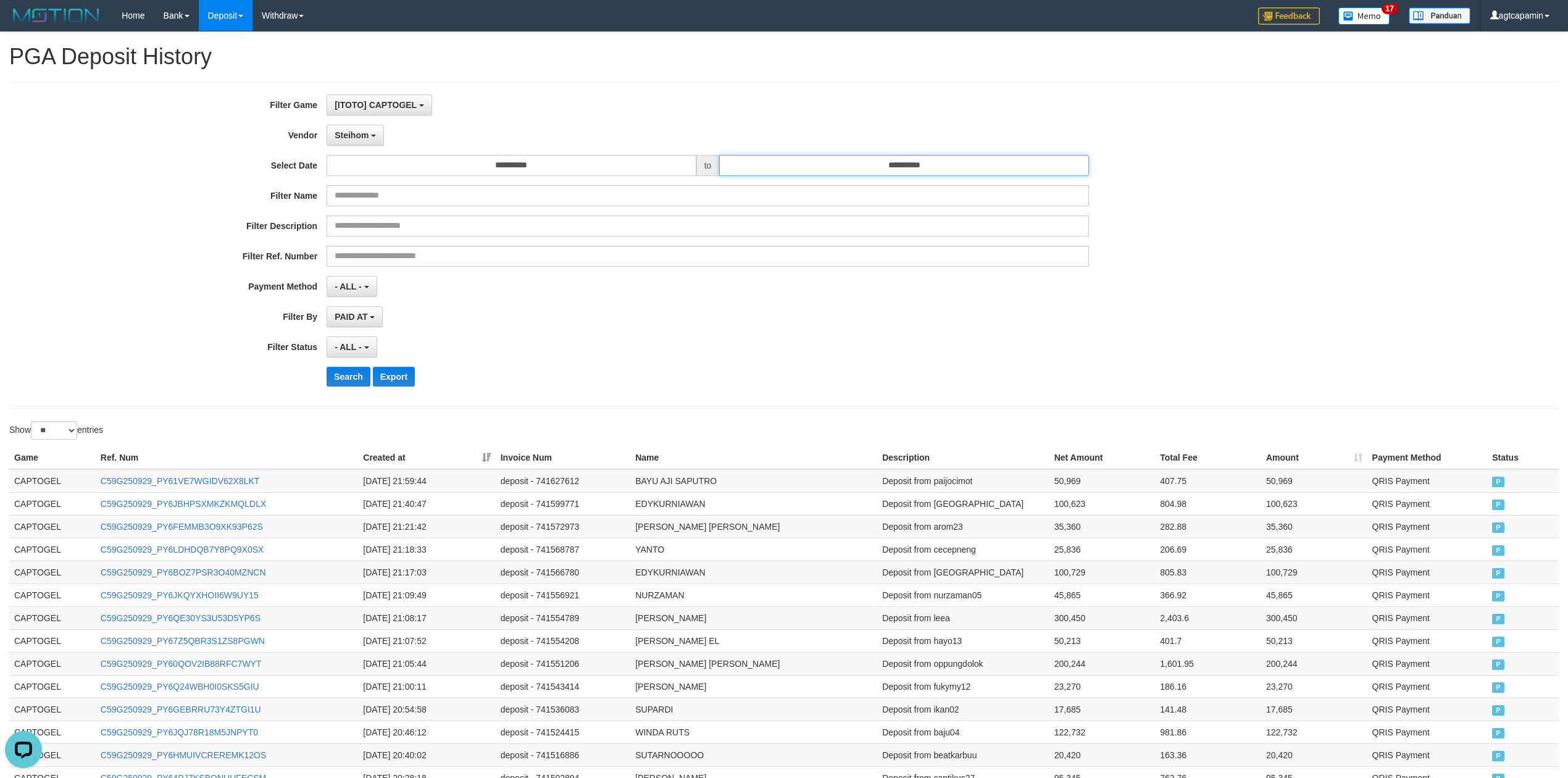
click at [954, 164] on input "**********" at bounding box center [904, 166] width 370 height 21
click at [752, 320] on td "30" at bounding box center [749, 320] width 17 height 19
click at [914, 321] on div "PAID AT PAID AT CREATED AT" at bounding box center [707, 317] width 762 height 21
click at [351, 386] on button "Search" at bounding box center [348, 377] width 44 height 19
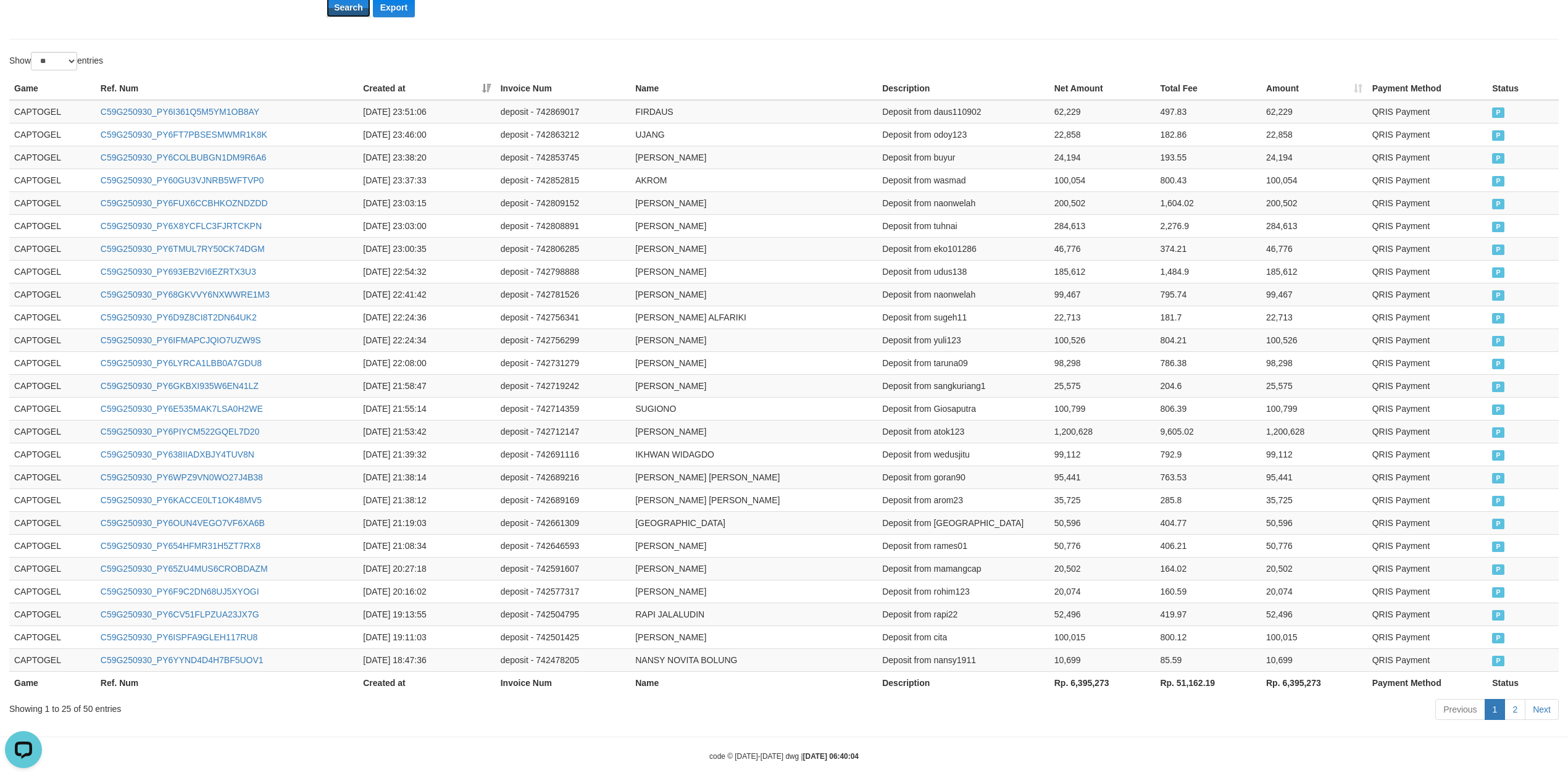
scroll to position [391, 0]
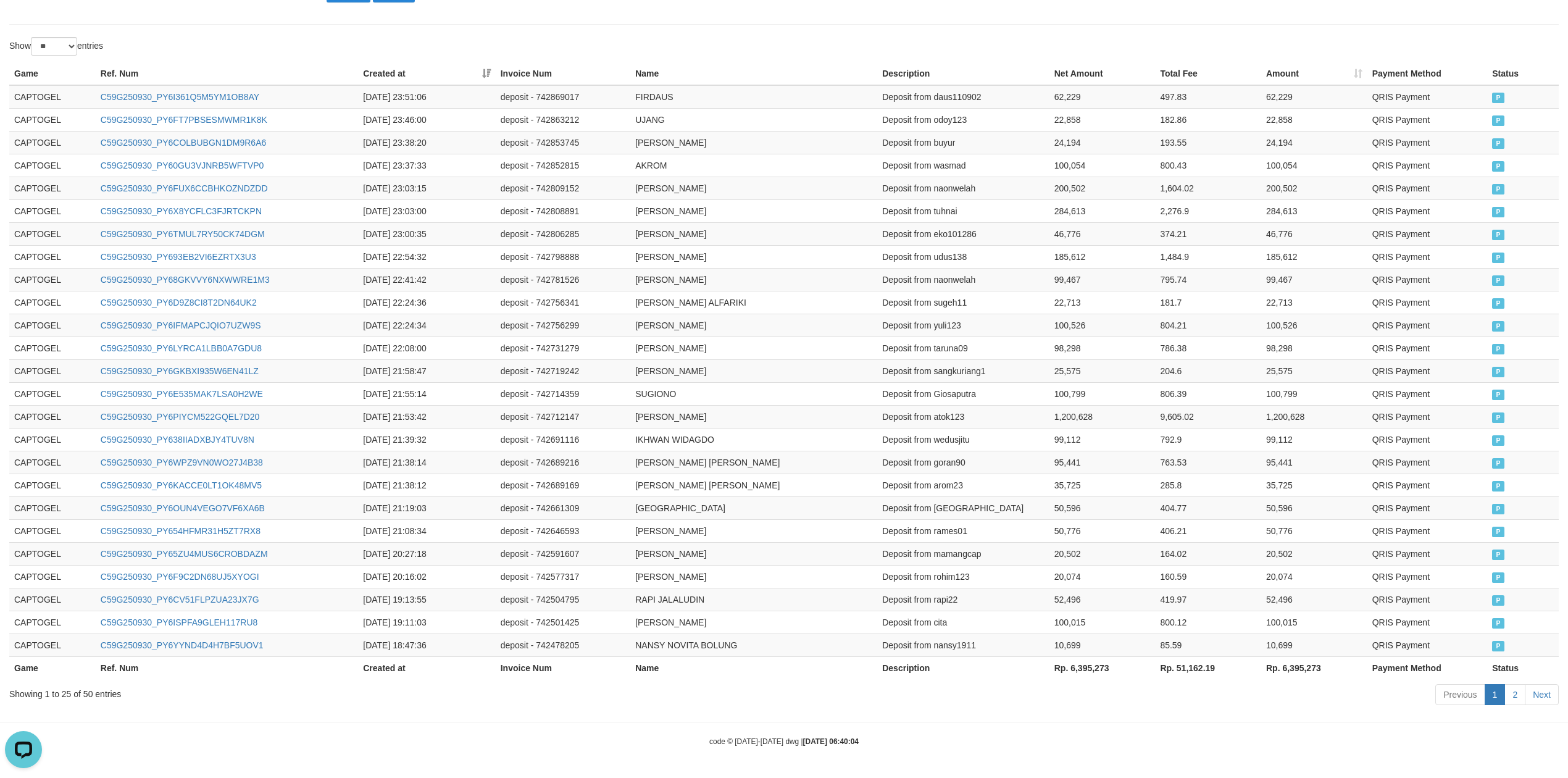
click at [1298, 670] on th "Rp. 6,395,273" at bounding box center [1314, 668] width 106 height 23
copy th "6,395,273"
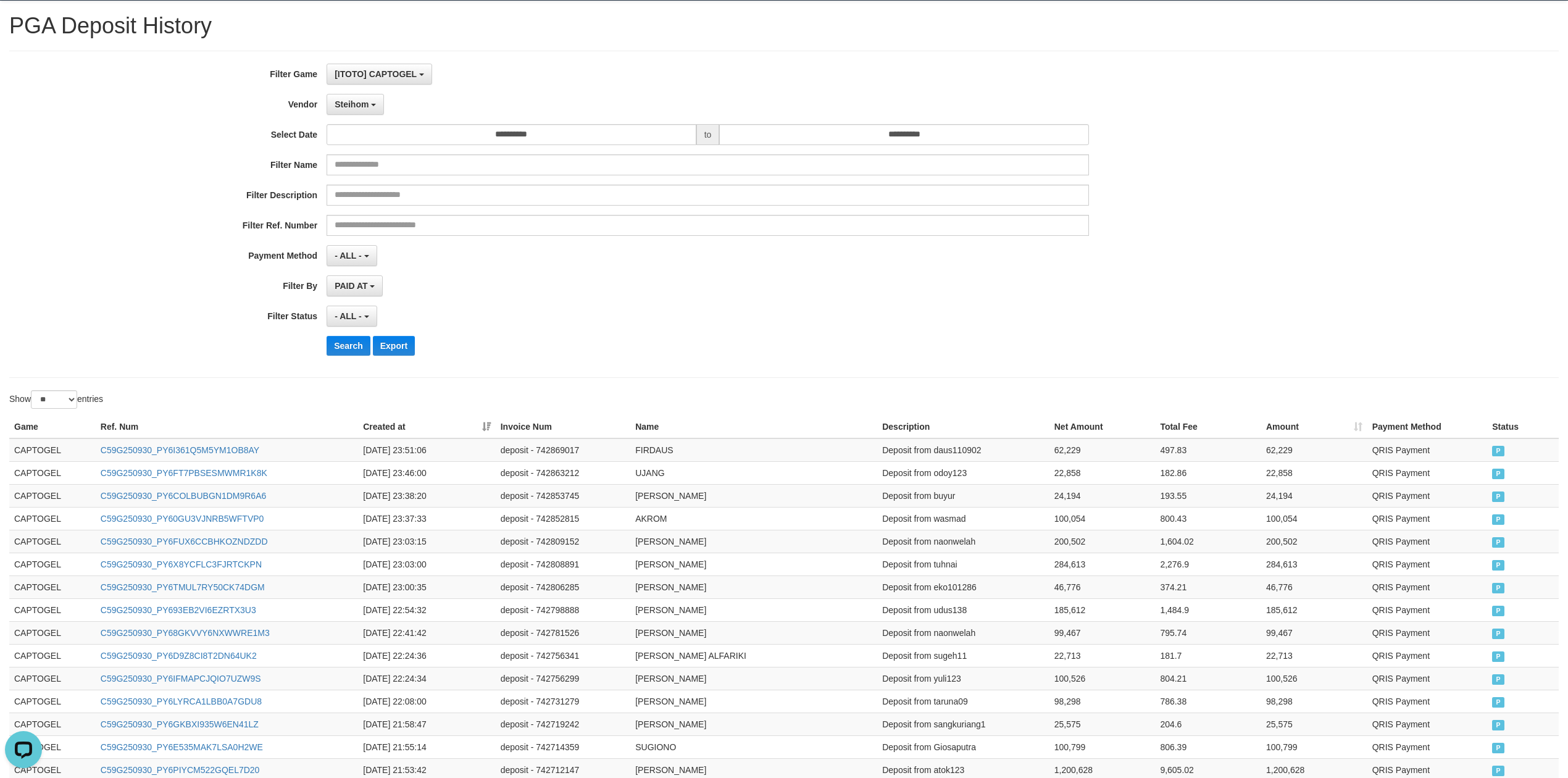
scroll to position [0, 0]
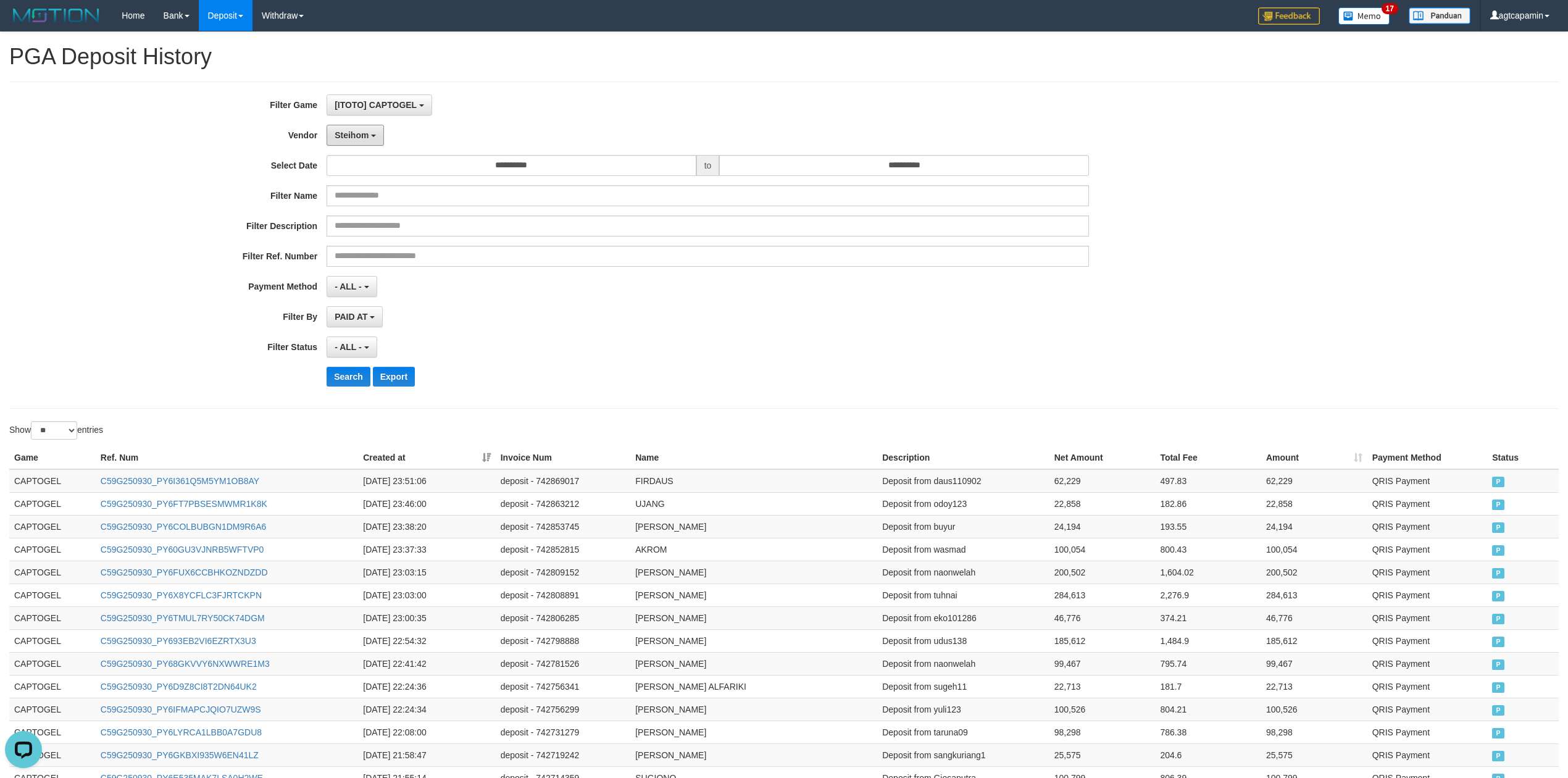
drag, startPoint x: 362, startPoint y: 140, endPoint x: 362, endPoint y: 149, distance: 9.0
click at [362, 140] on button "Steihom" at bounding box center [355, 136] width 58 height 21
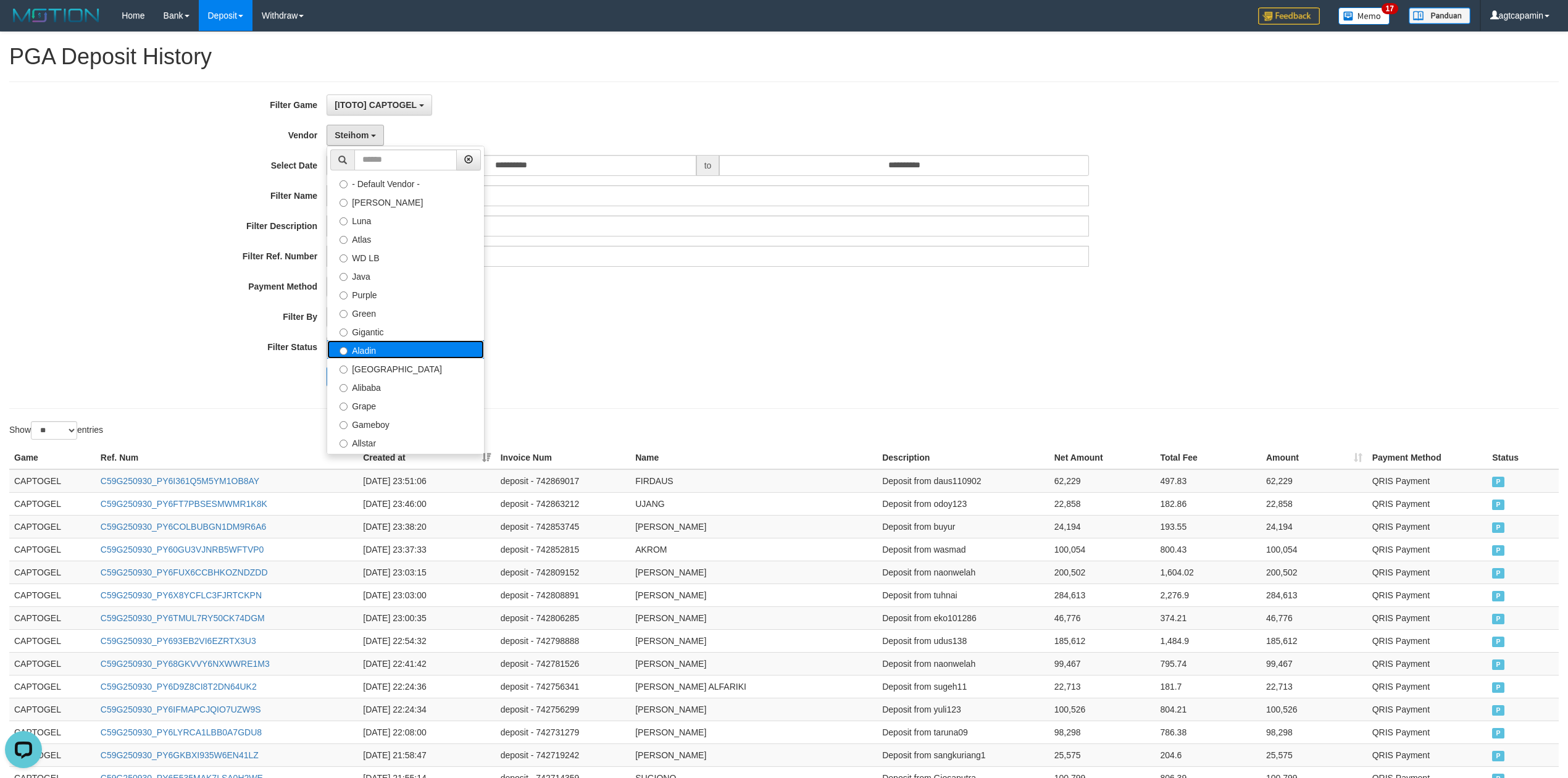
drag, startPoint x: 363, startPoint y: 352, endPoint x: 432, endPoint y: 311, distance: 80.3
click at [364, 349] on label "Aladin" at bounding box center [405, 349] width 157 height 19
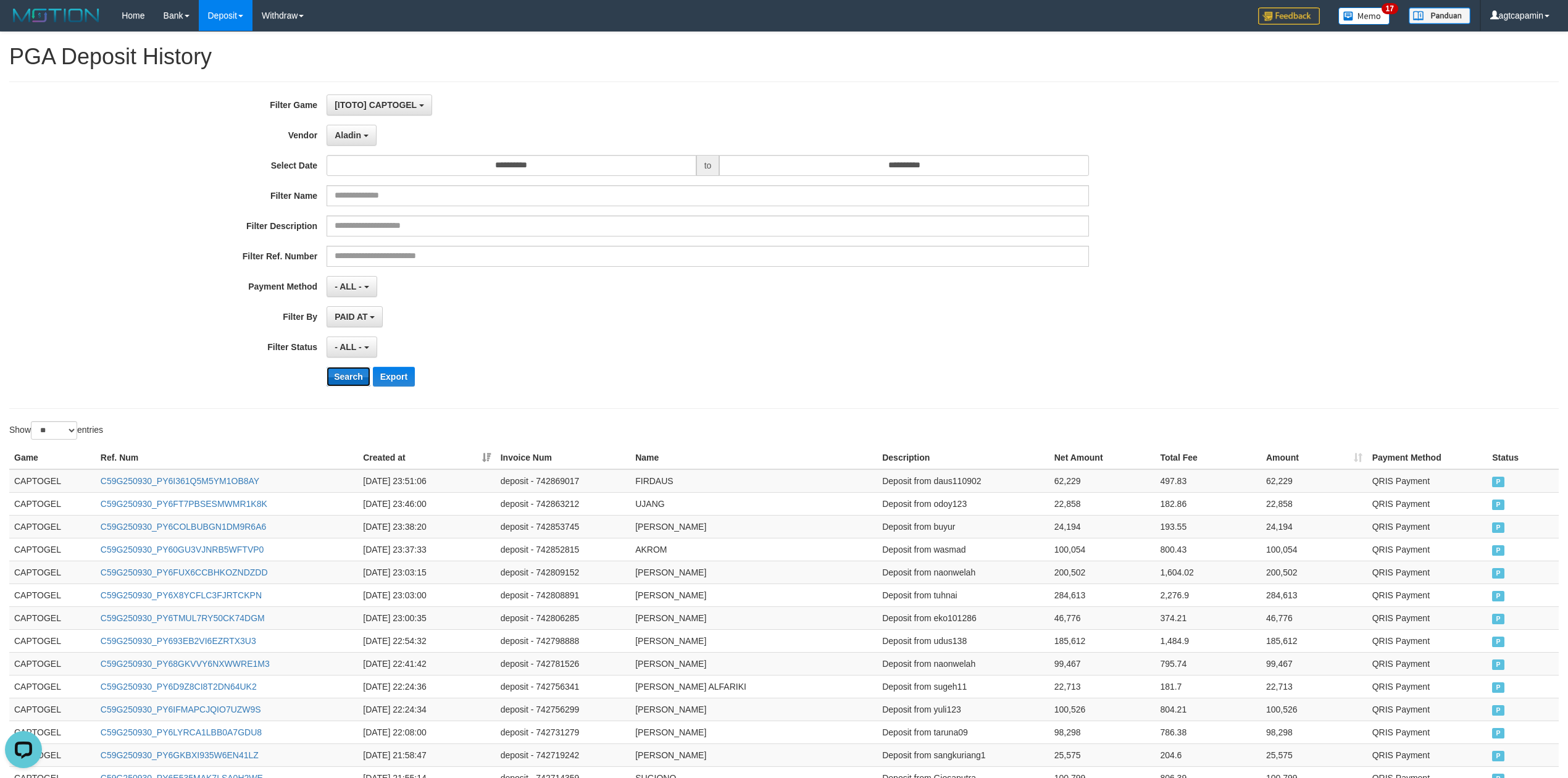
click at [339, 378] on button "Search" at bounding box center [348, 377] width 44 height 19
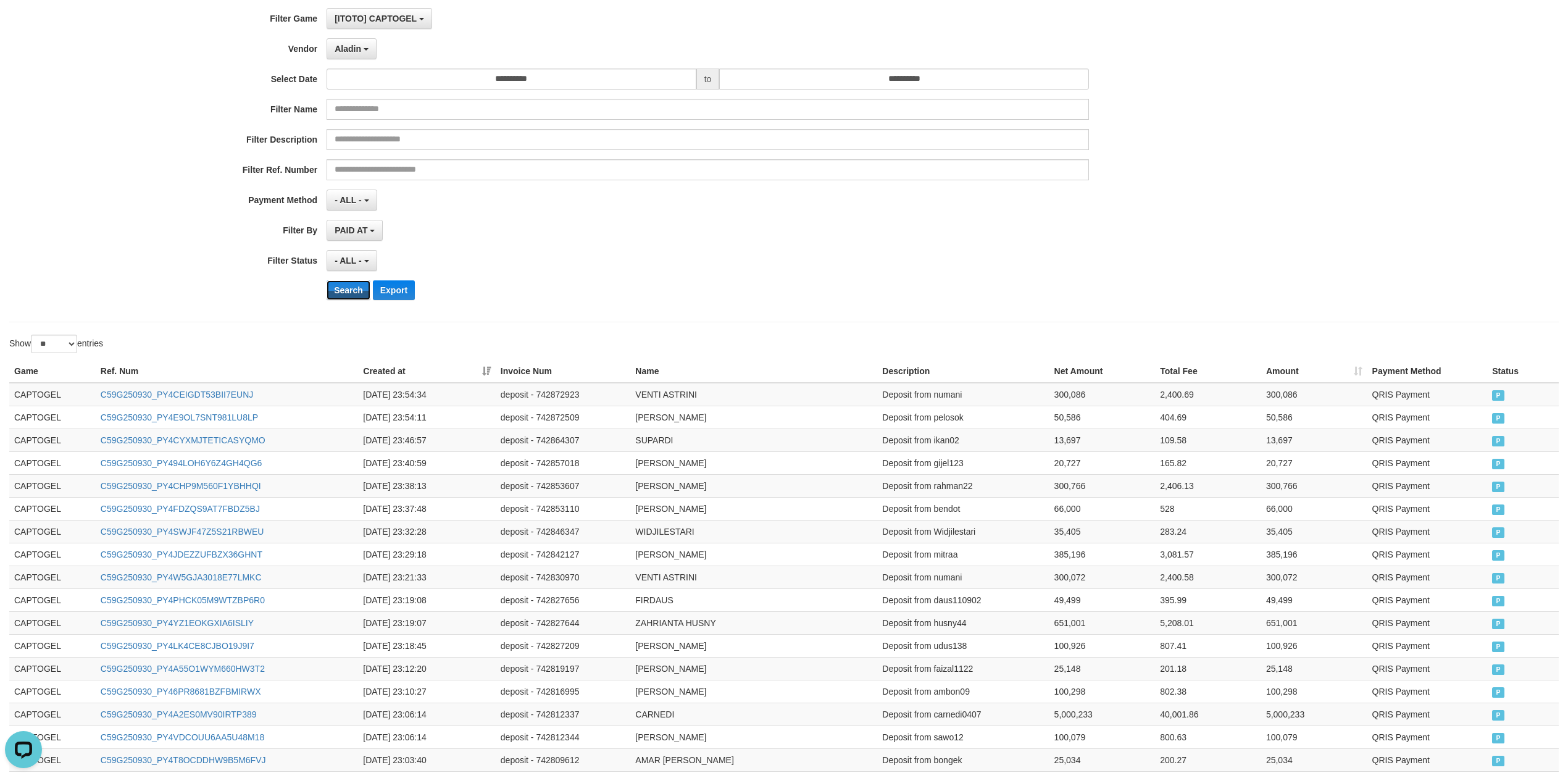
scroll to position [391, 0]
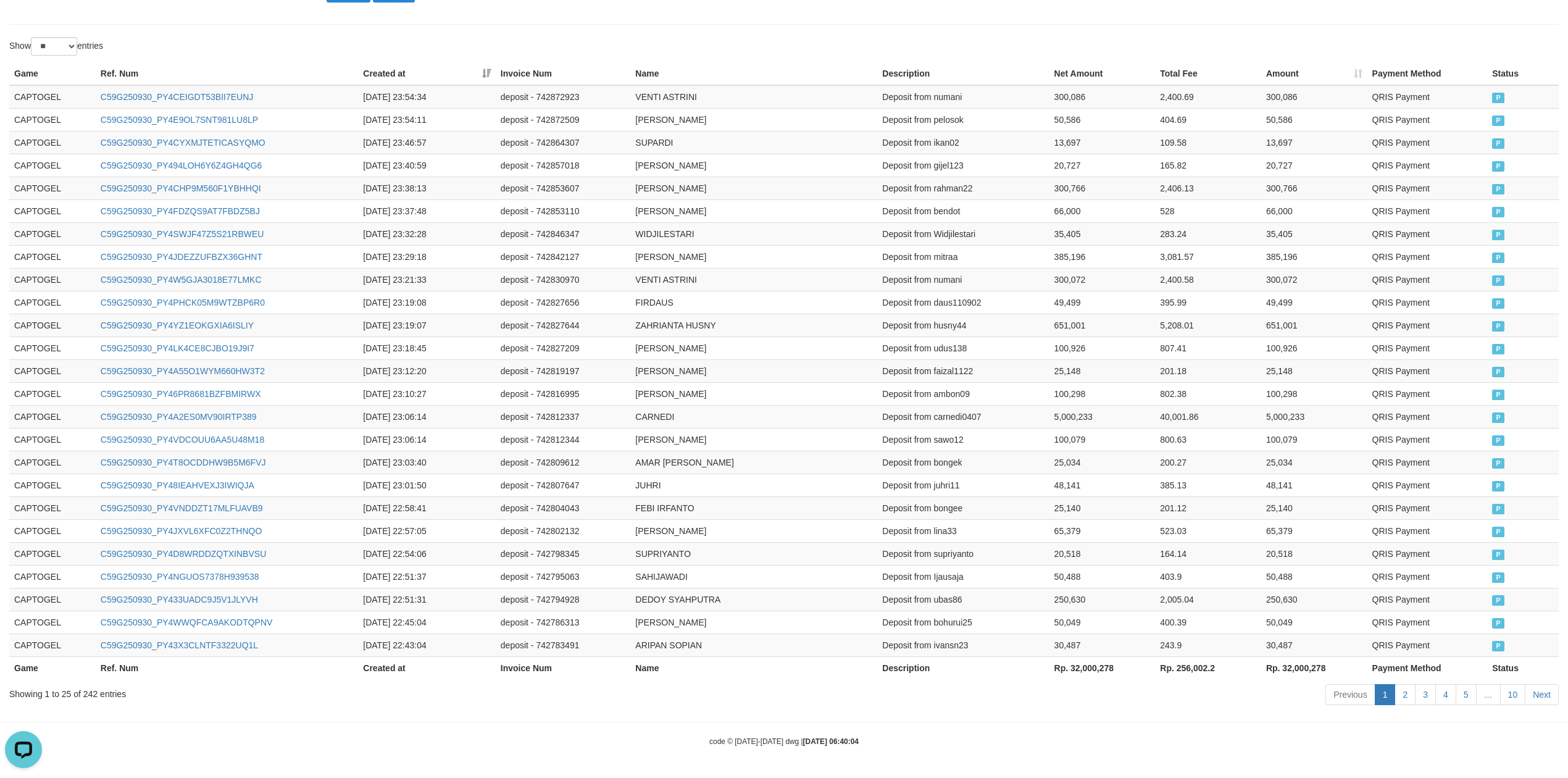
click at [1300, 668] on th "Rp. 32,000,278" at bounding box center [1314, 668] width 106 height 23
copy th "32,000,278"
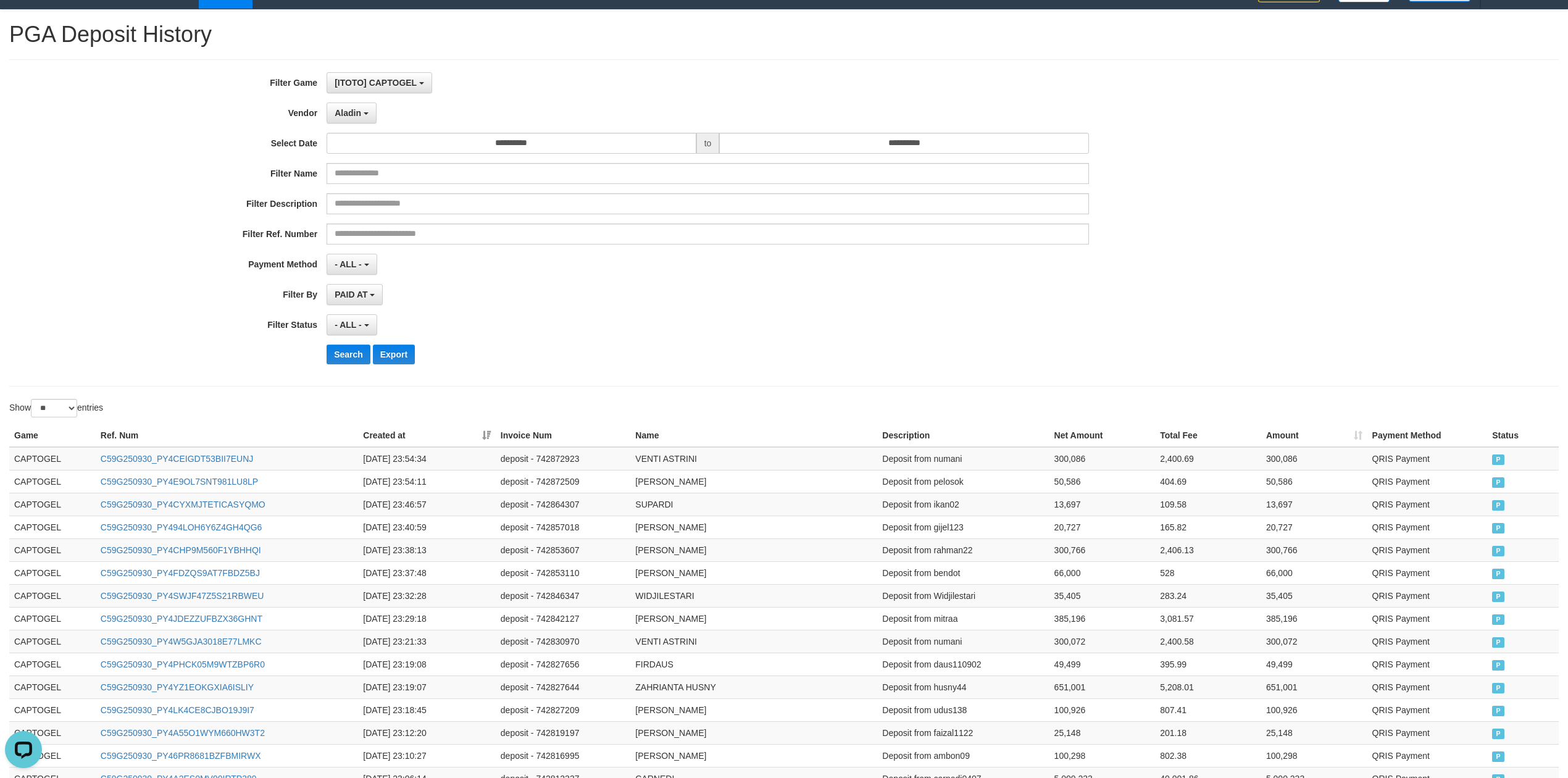
scroll to position [0, 0]
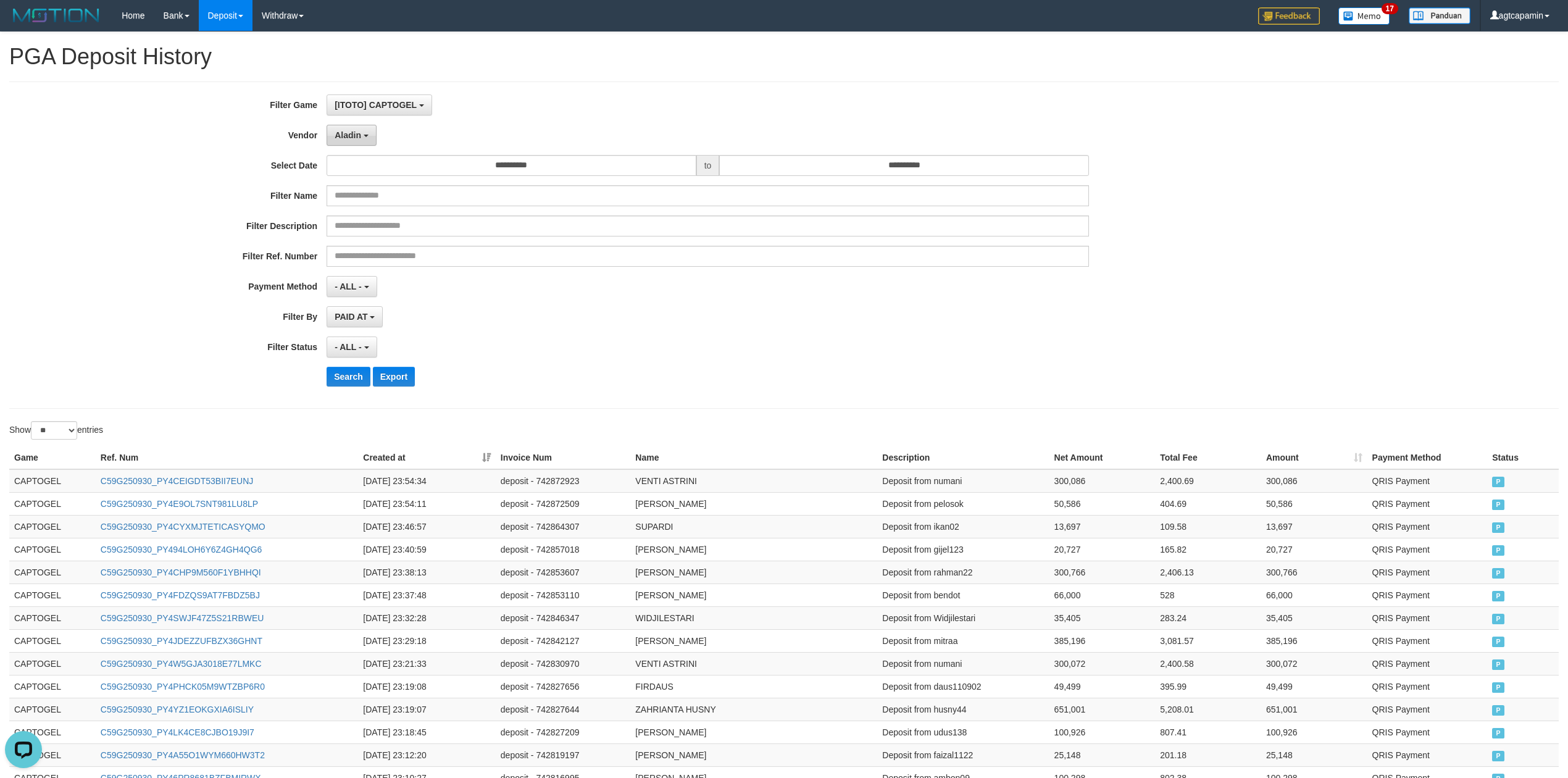
click at [347, 141] on button "Aladin" at bounding box center [351, 136] width 50 height 21
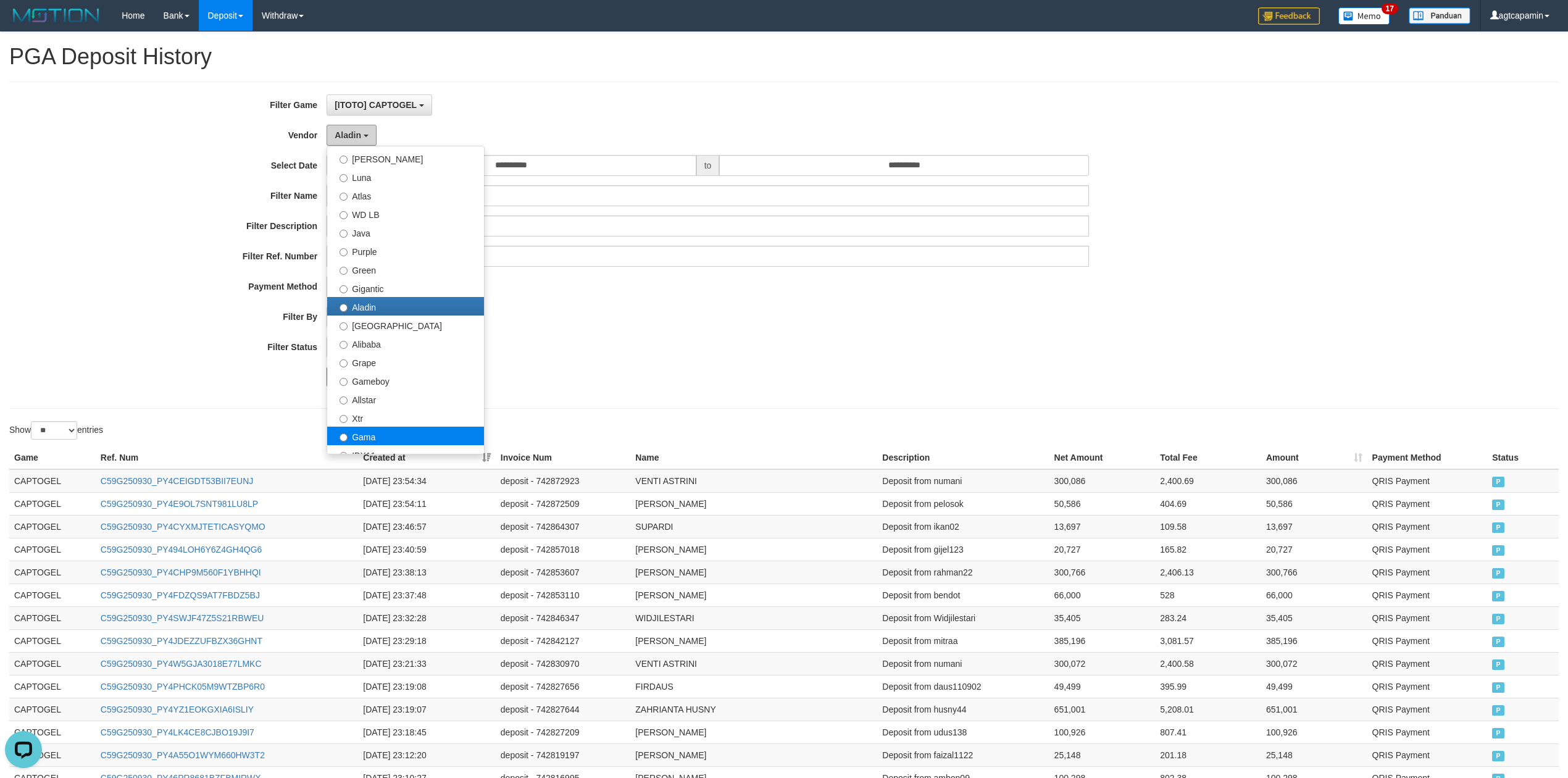
scroll to position [82, 0]
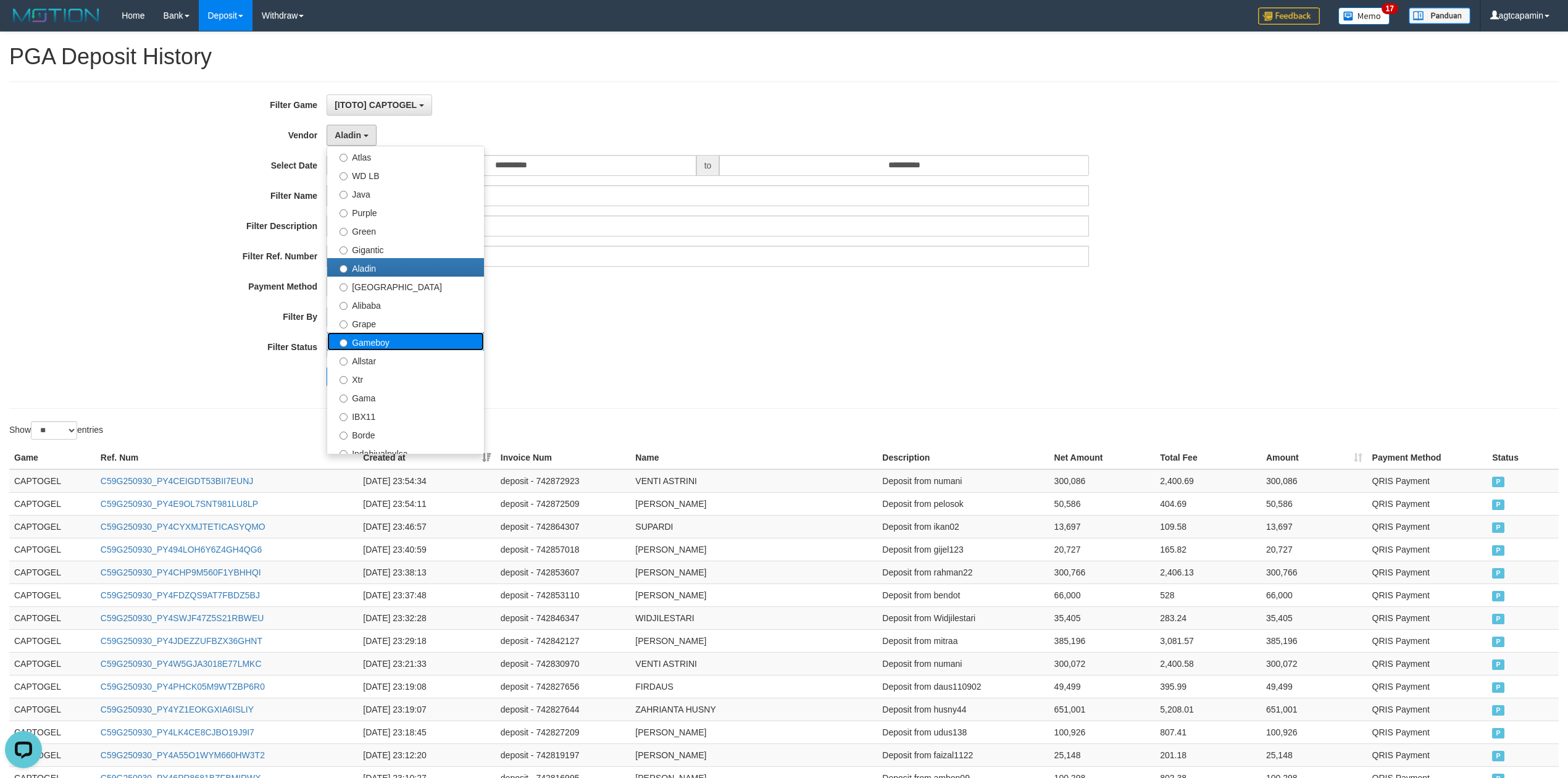
click at [373, 347] on label "Gameboy" at bounding box center [405, 341] width 157 height 19
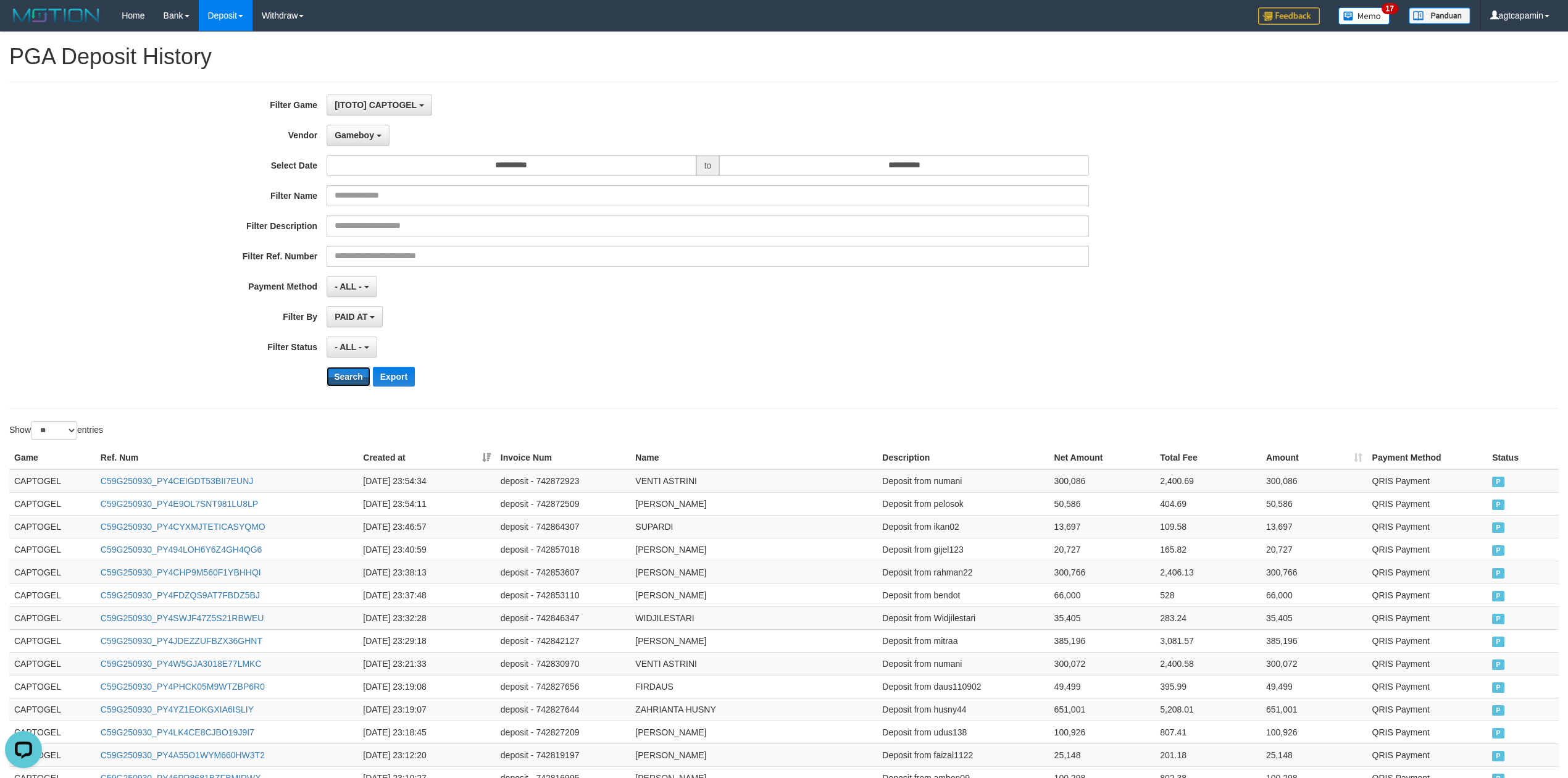
drag, startPoint x: 342, startPoint y: 374, endPoint x: 386, endPoint y: 364, distance: 45.1
click at [342, 374] on button "Search" at bounding box center [348, 377] width 44 height 19
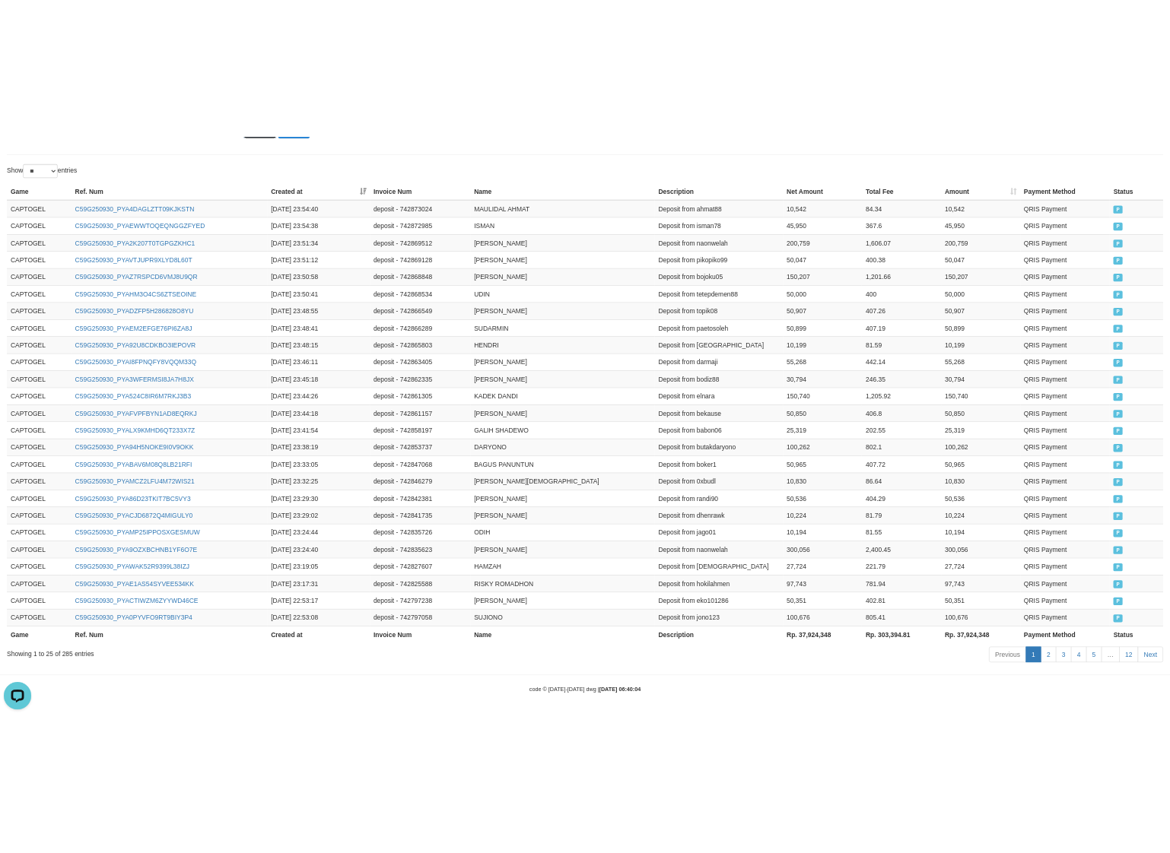
scroll to position [482, 0]
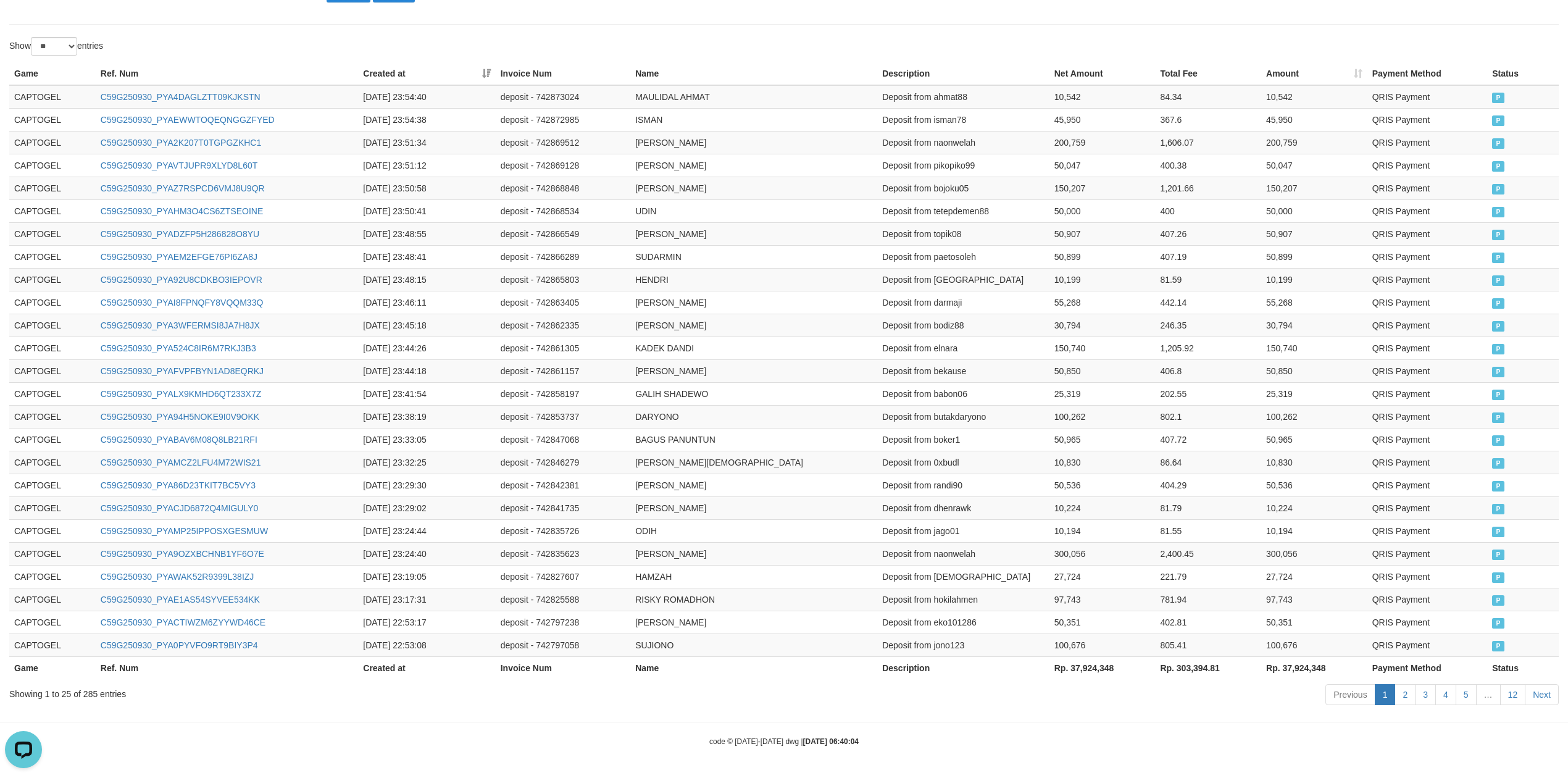
click at [1299, 663] on th "Rp. 37,924,348" at bounding box center [1314, 668] width 106 height 23
copy th "37,924,348"
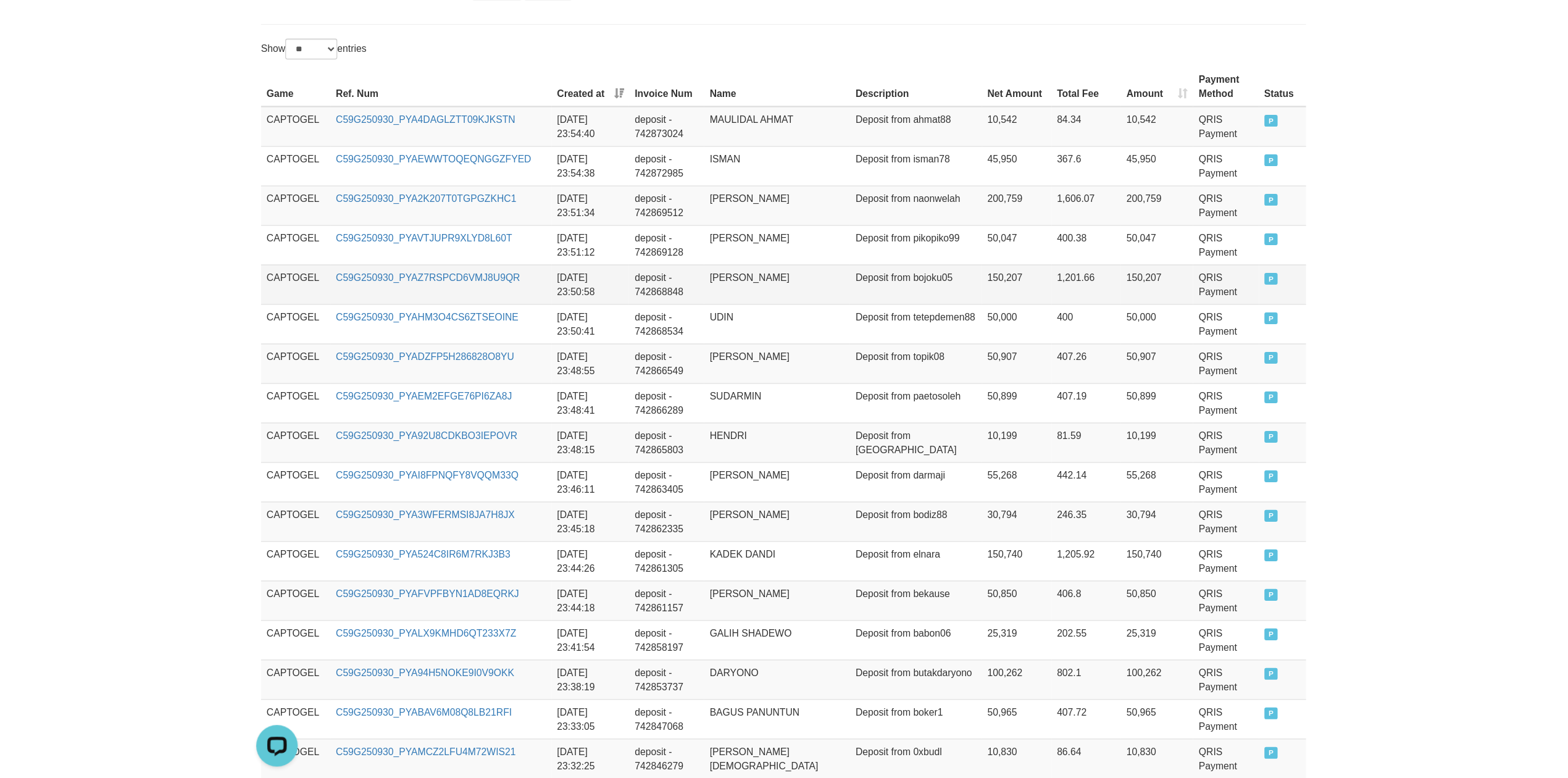
scroll to position [227, 0]
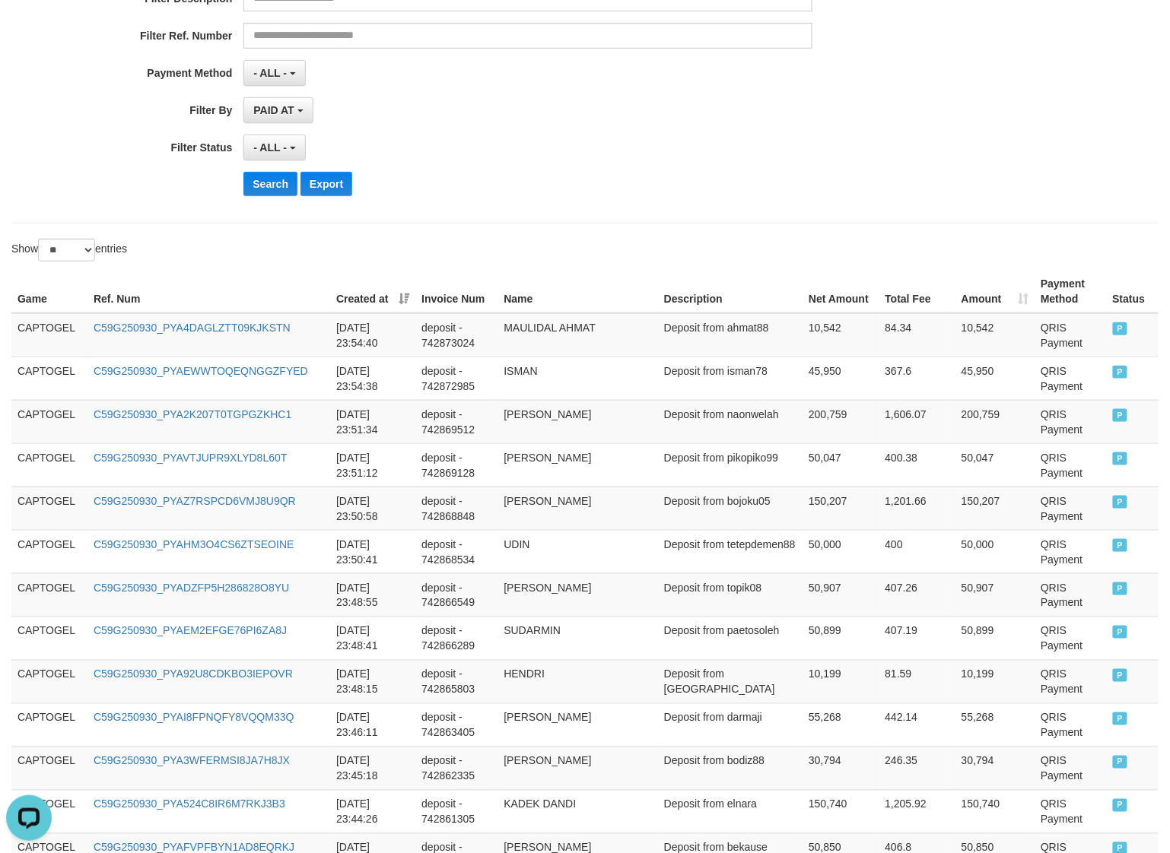
drag, startPoint x: 923, startPoint y: 154, endPoint x: 920, endPoint y: 172, distance: 18.5
click at [923, 157] on div "**********" at bounding box center [487, 148] width 975 height 26
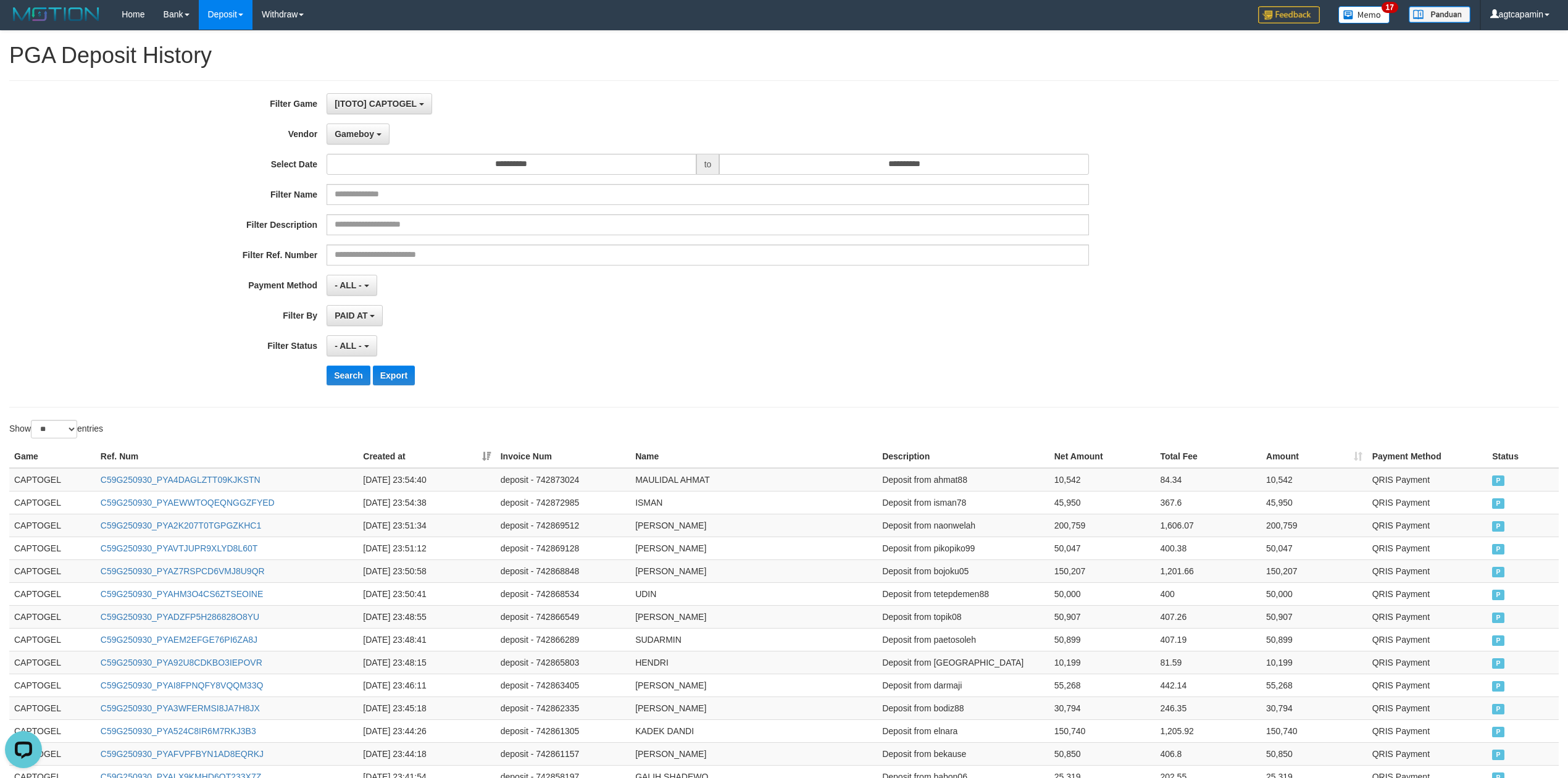
scroll to position [0, 0]
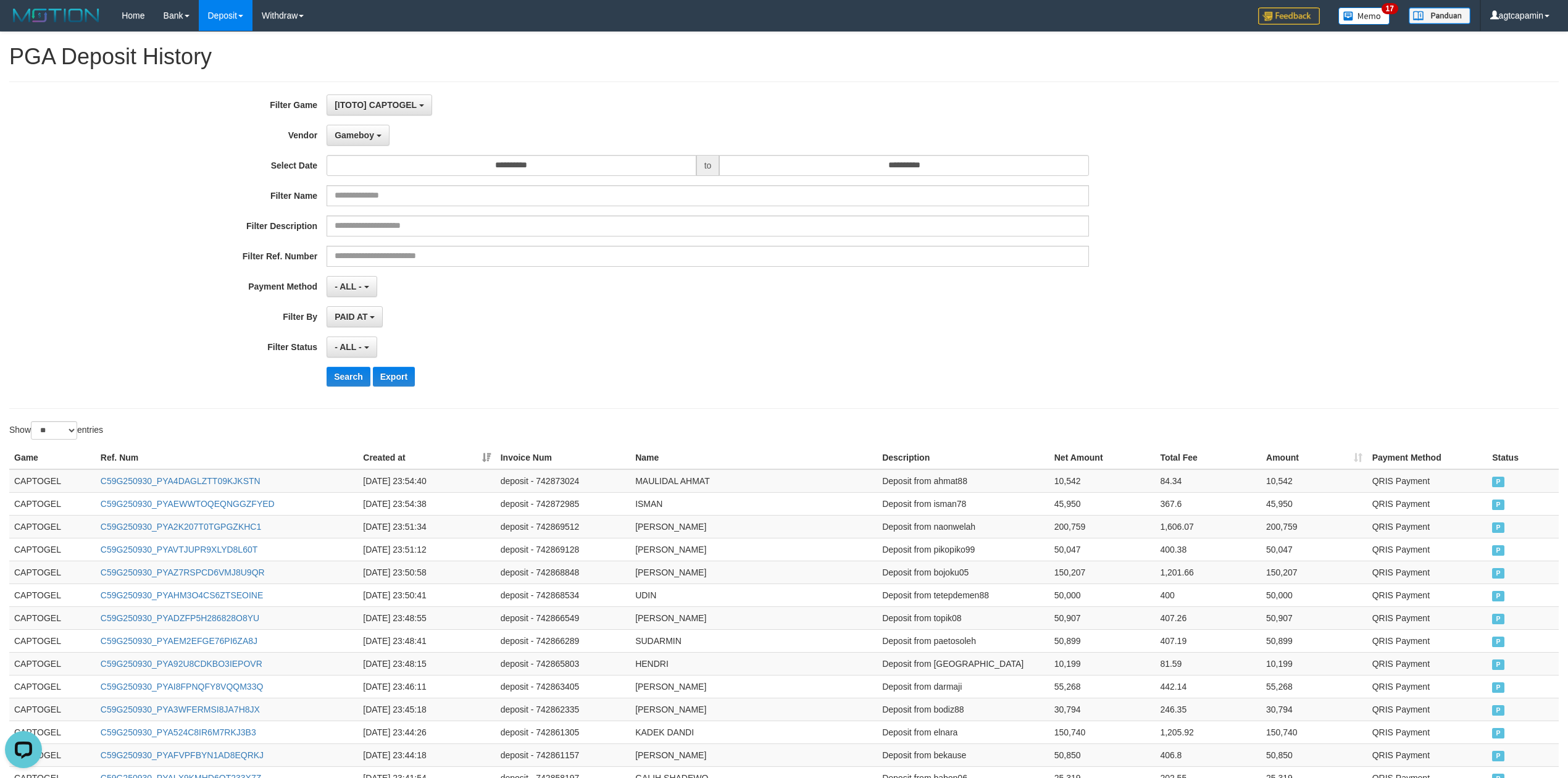
click at [343, 123] on div "**********" at bounding box center [653, 244] width 1307 height 301
click at [342, 128] on button "Gameboy" at bounding box center [358, 136] width 63 height 21
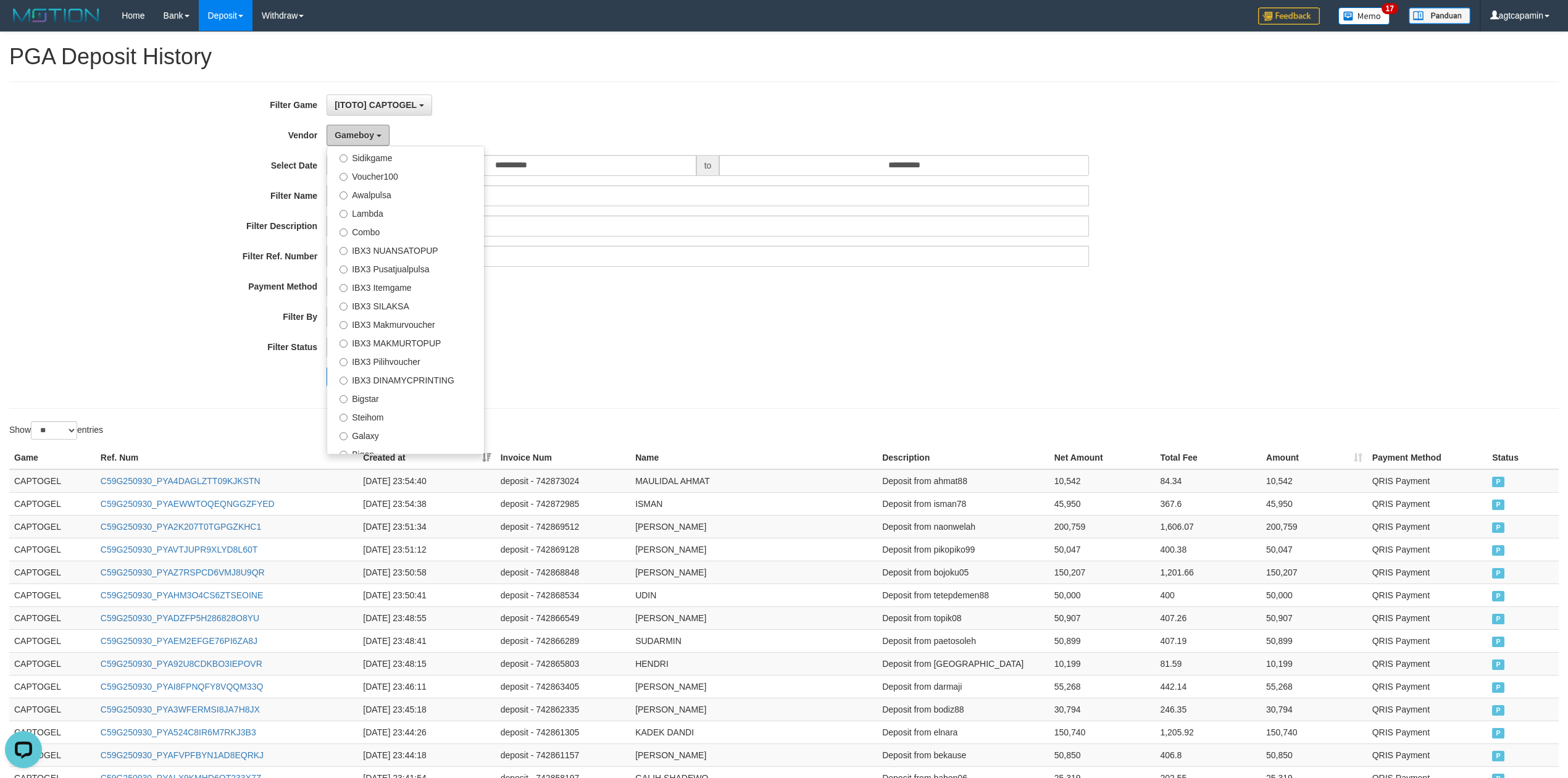
scroll to position [462, 0]
click at [386, 356] on label "IBX3 Pilihvoucher" at bounding box center [405, 352] width 157 height 19
select select "**********"
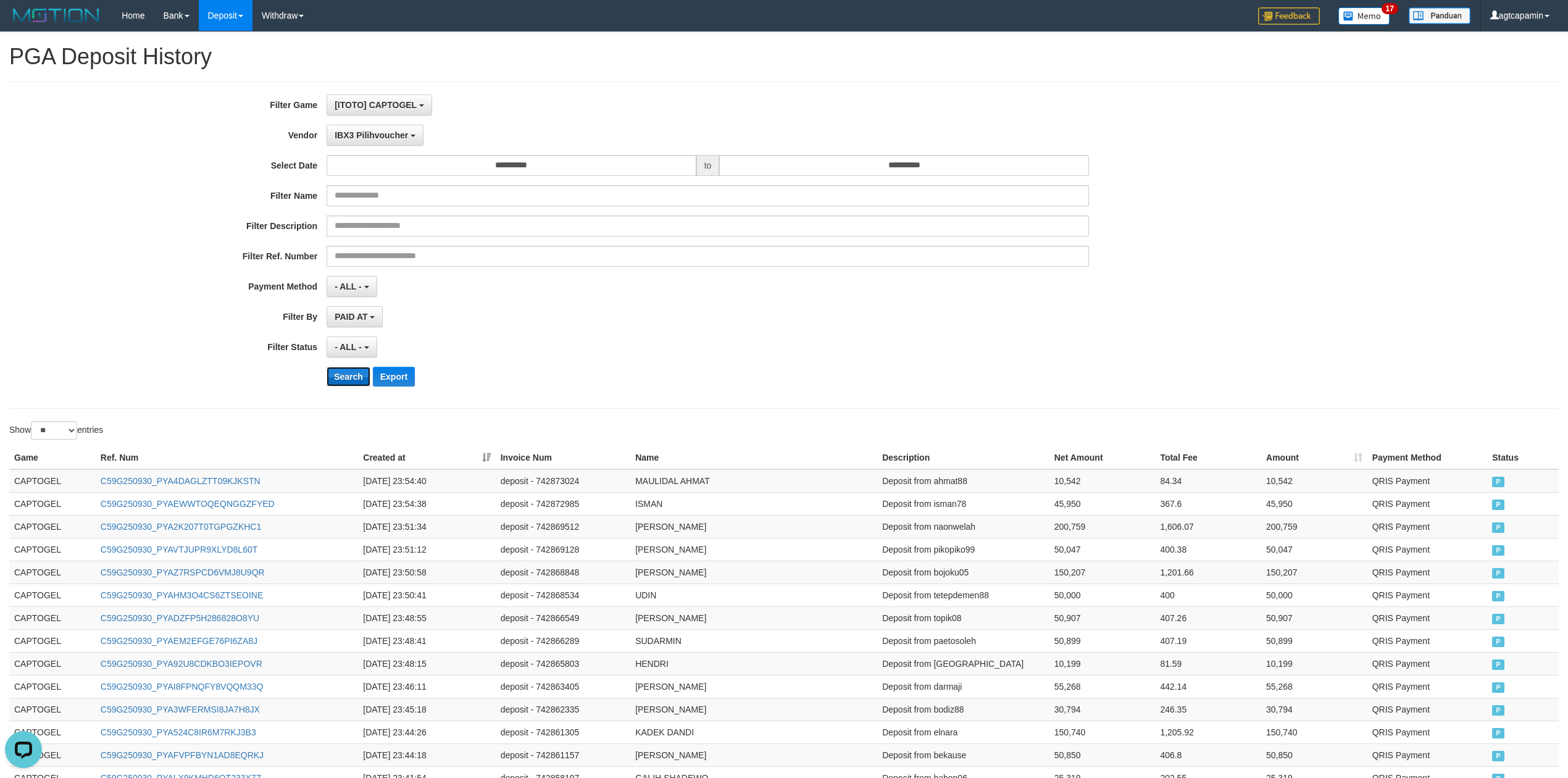
click at [347, 381] on button "Search" at bounding box center [348, 377] width 44 height 19
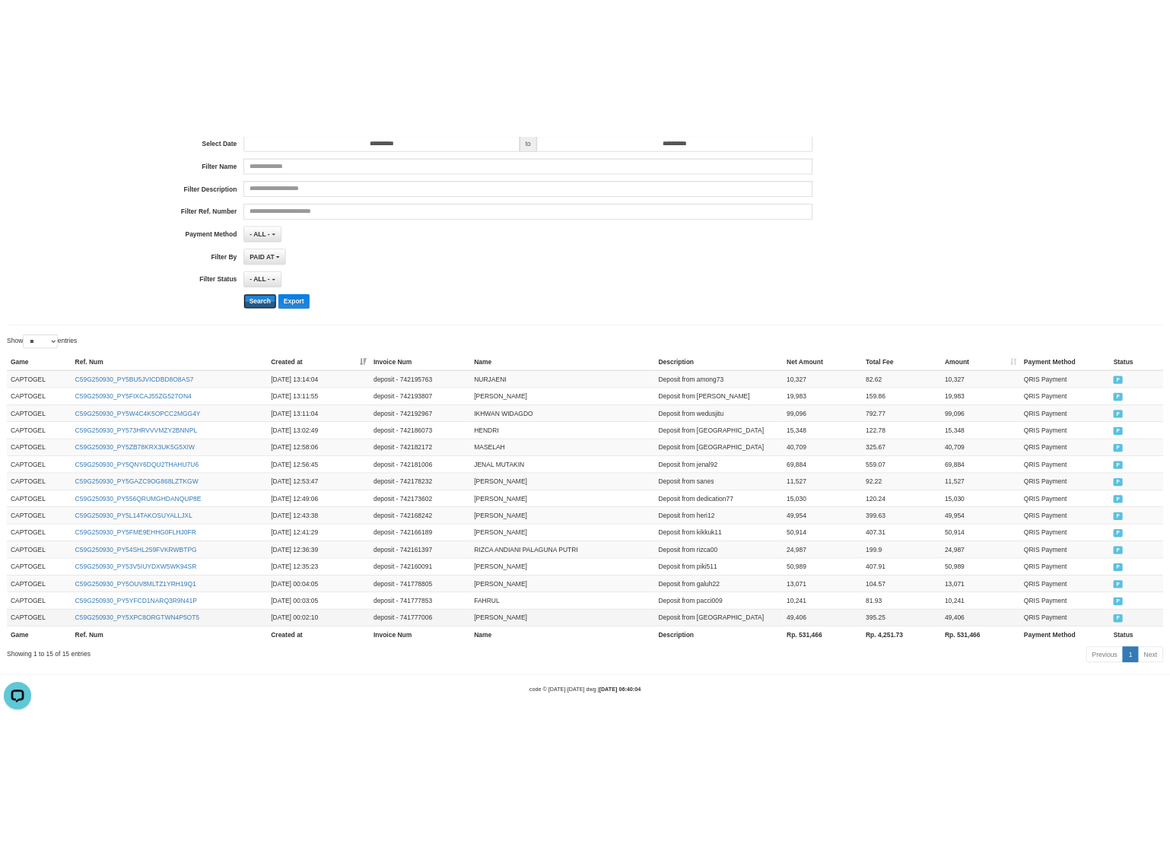
scroll to position [199, 0]
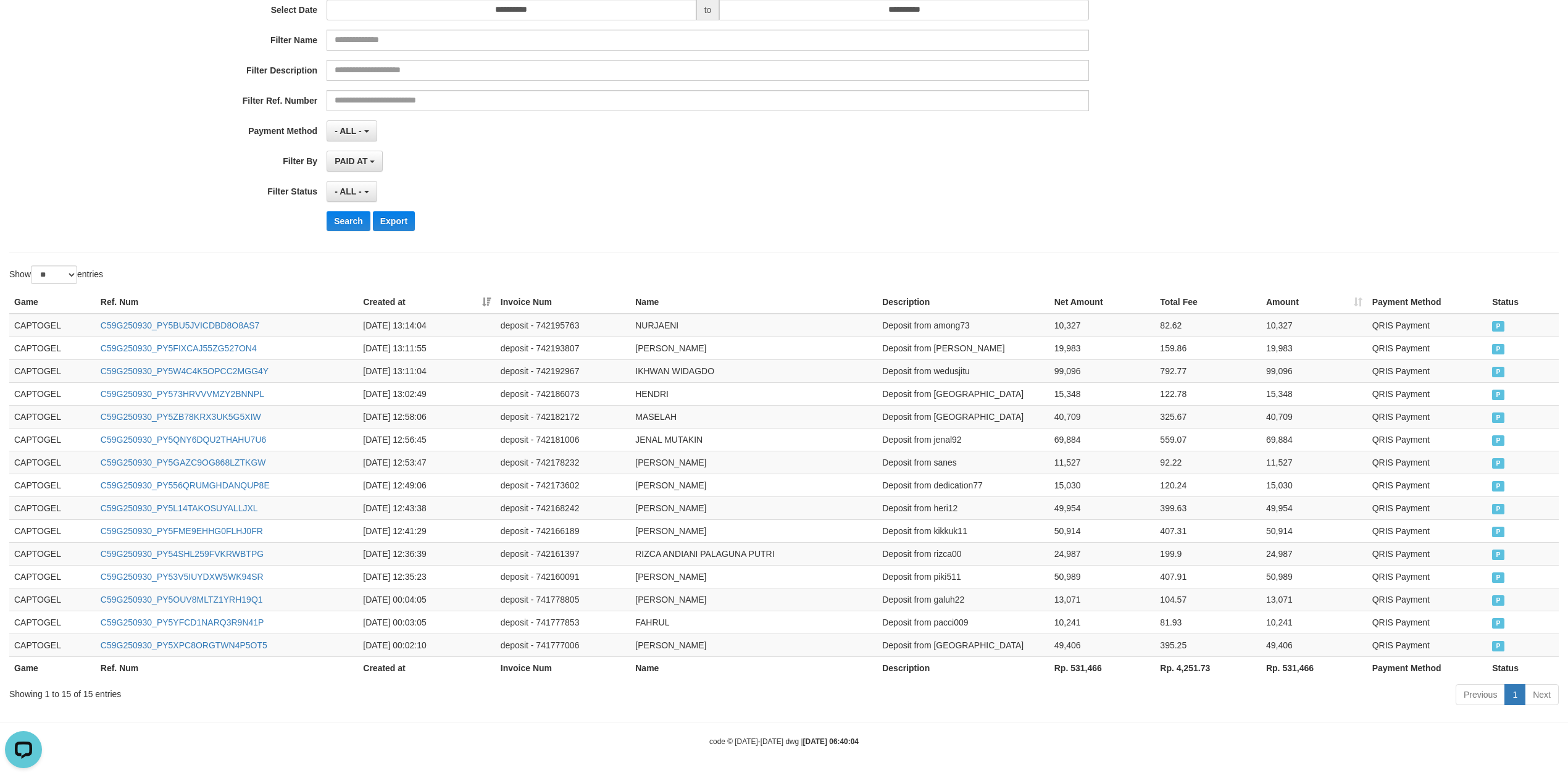
click at [1293, 667] on th "Rp. 531,466" at bounding box center [1314, 668] width 106 height 23
copy th "531,466"
click at [1303, 663] on th "Rp. 531,466" at bounding box center [1314, 668] width 106 height 23
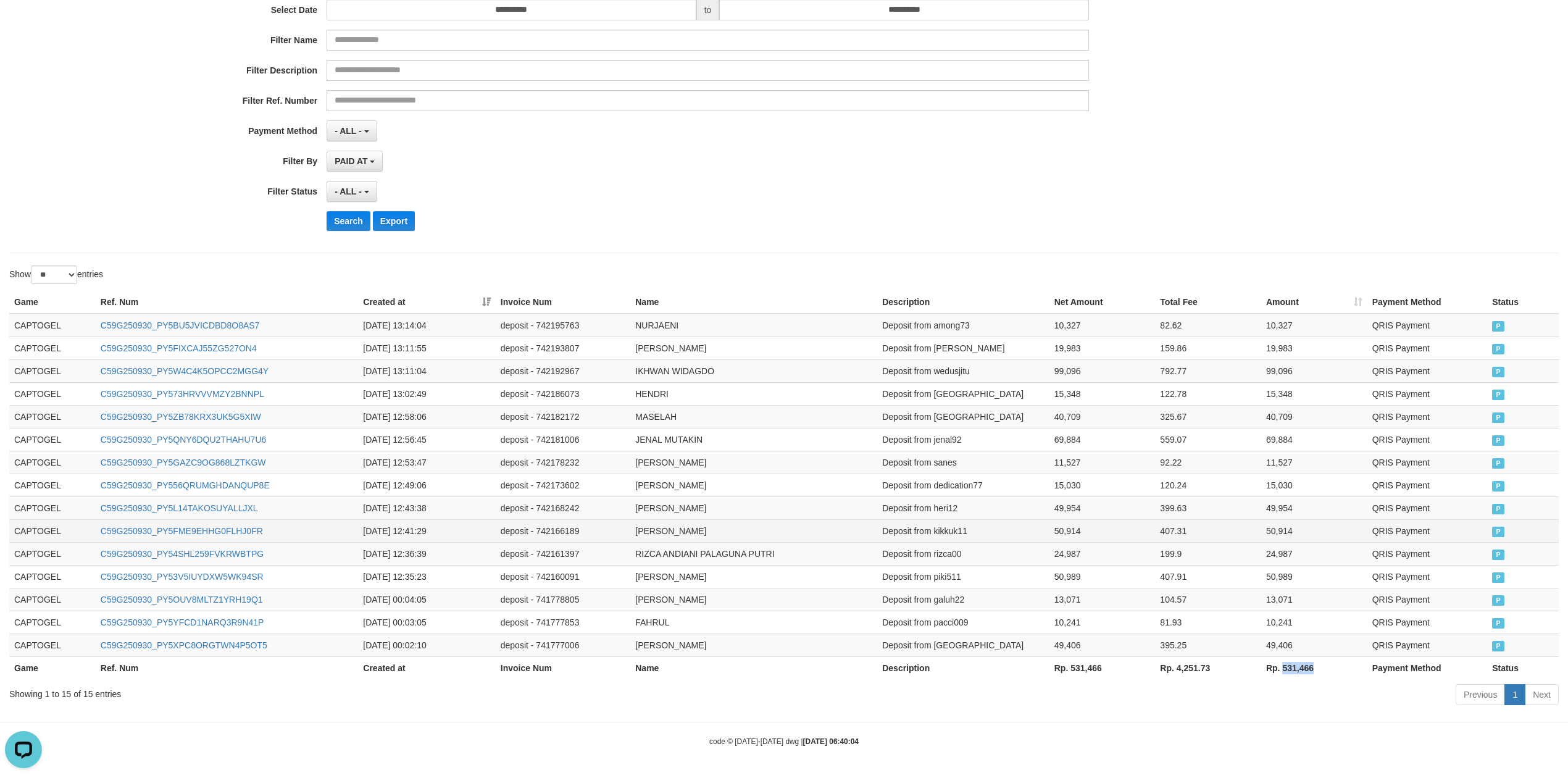
copy th "531,466"
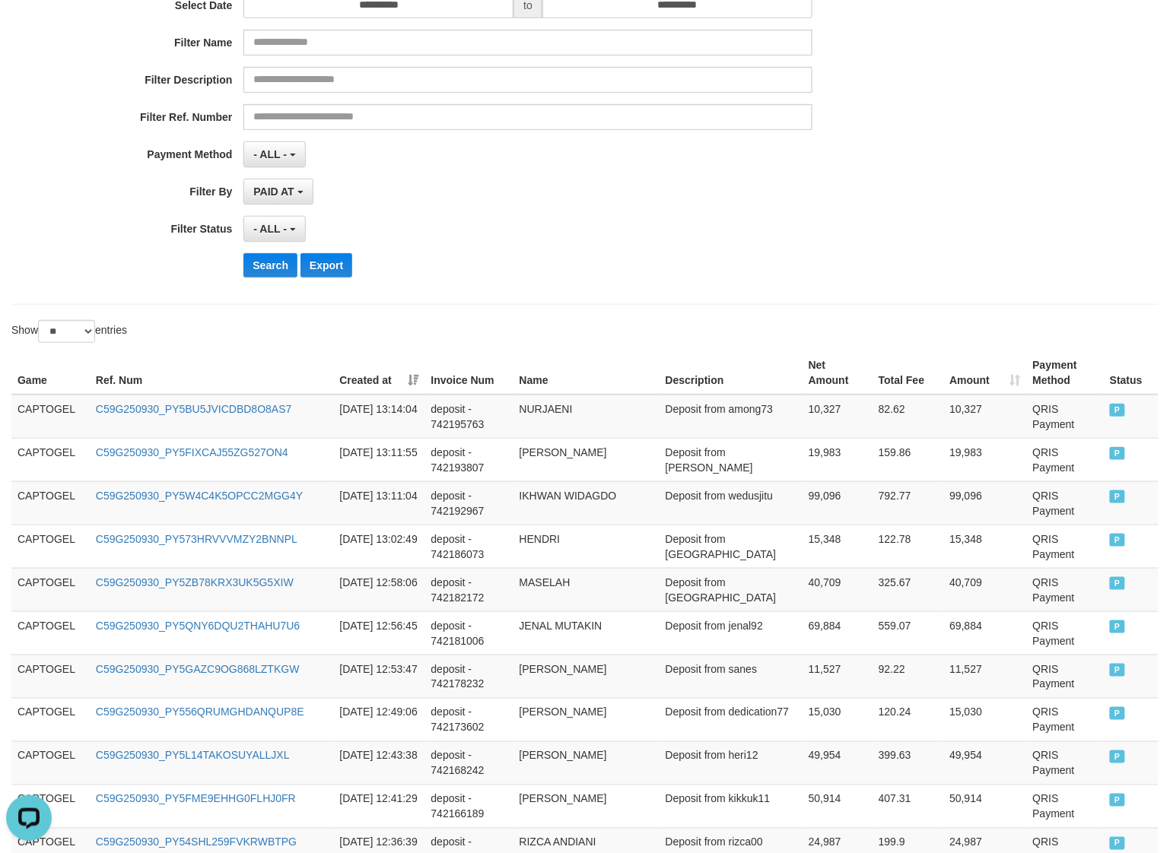
drag, startPoint x: 879, startPoint y: 237, endPoint x: 868, endPoint y: 256, distance: 22.2
click at [879, 237] on div "**********" at bounding box center [487, 229] width 975 height 26
